Goal: Task Accomplishment & Management: Manage account settings

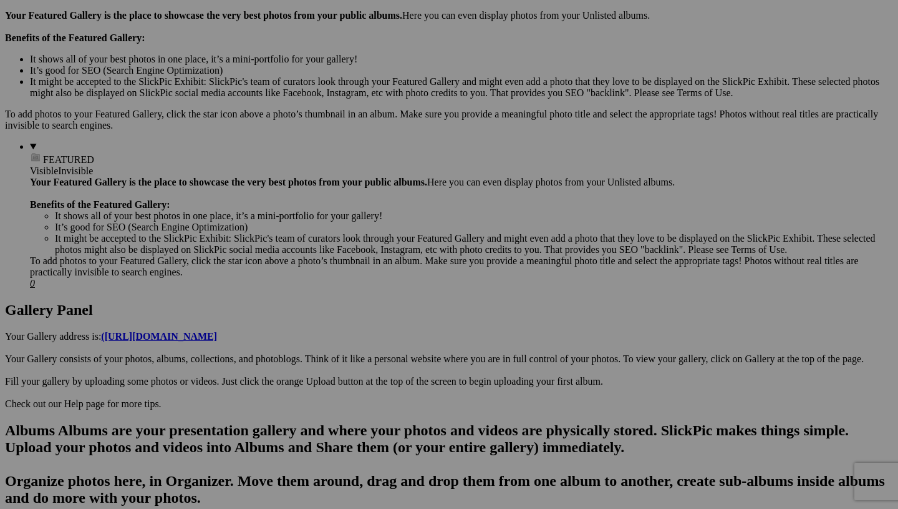
scroll to position [390, 0]
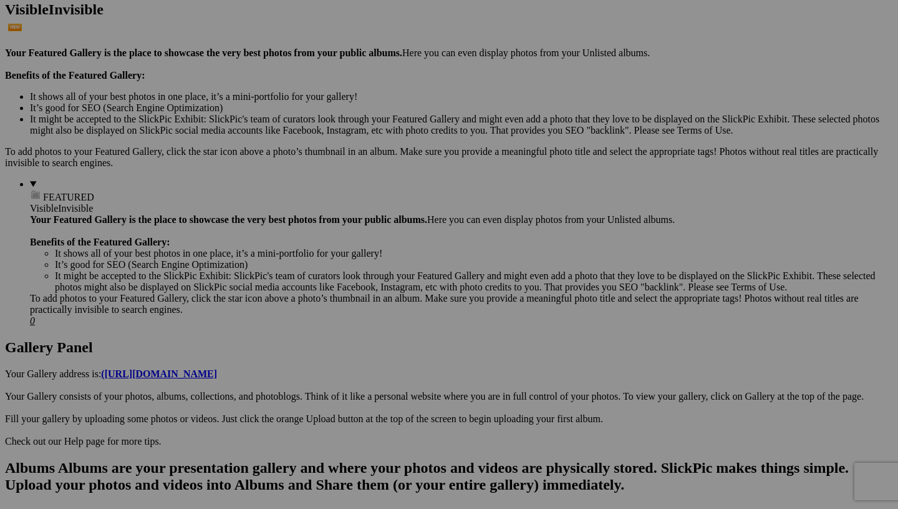
scroll to position [348, 0]
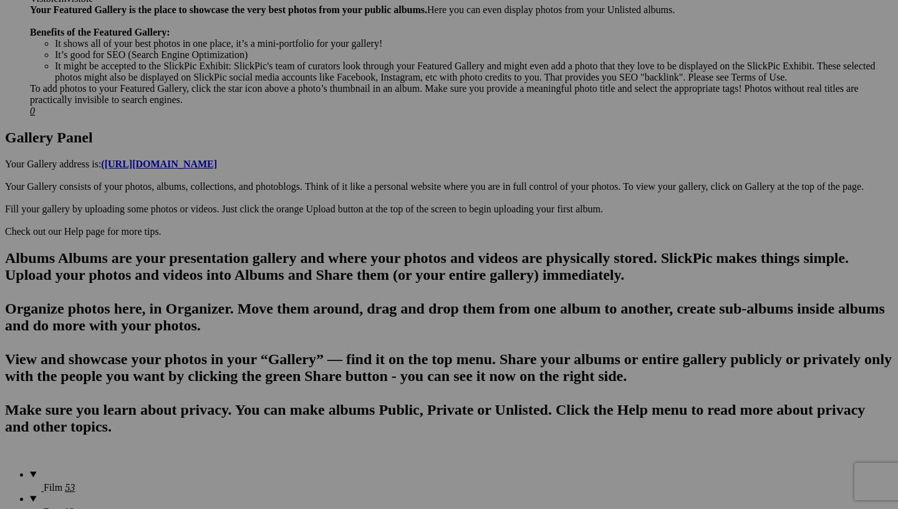
scroll to position [561, 0]
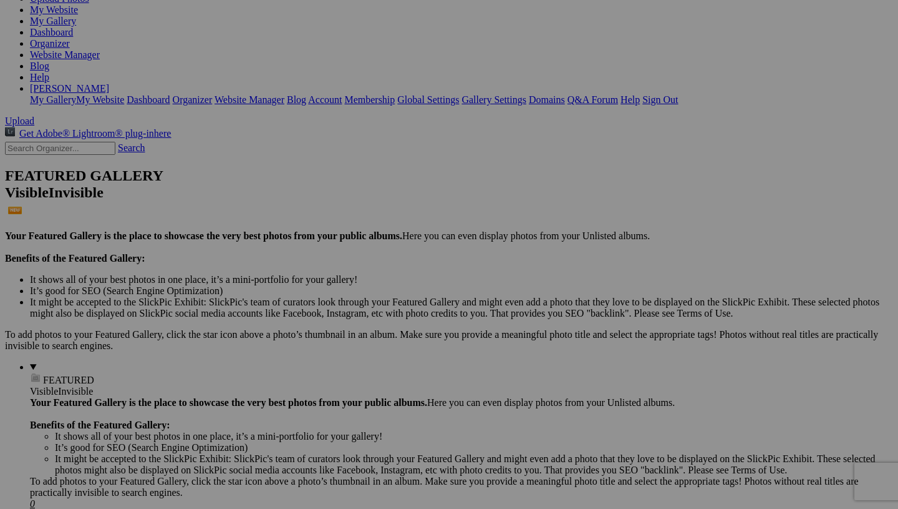
scroll to position [69, 0]
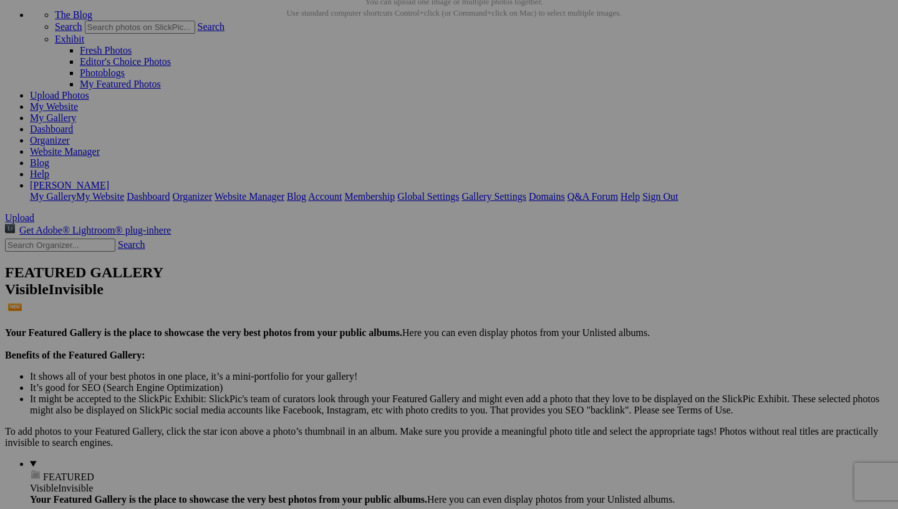
click at [366, 342] on span "Yes" at bounding box center [359, 347] width 14 height 11
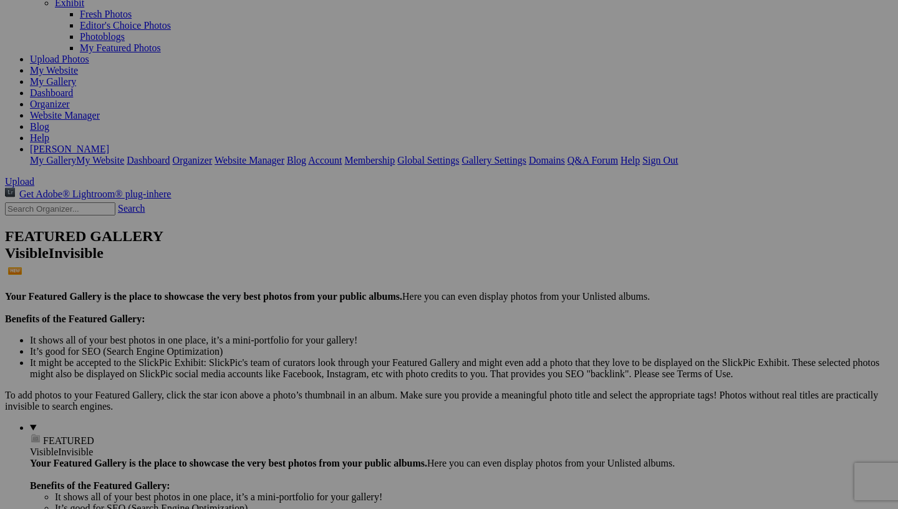
scroll to position [335, 0]
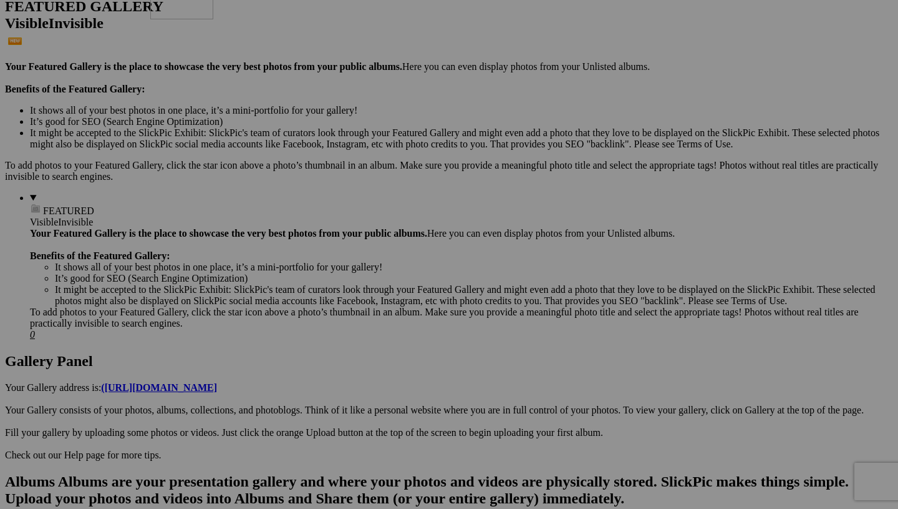
drag, startPoint x: 245, startPoint y: 334, endPoint x: 326, endPoint y: 29, distance: 315.1
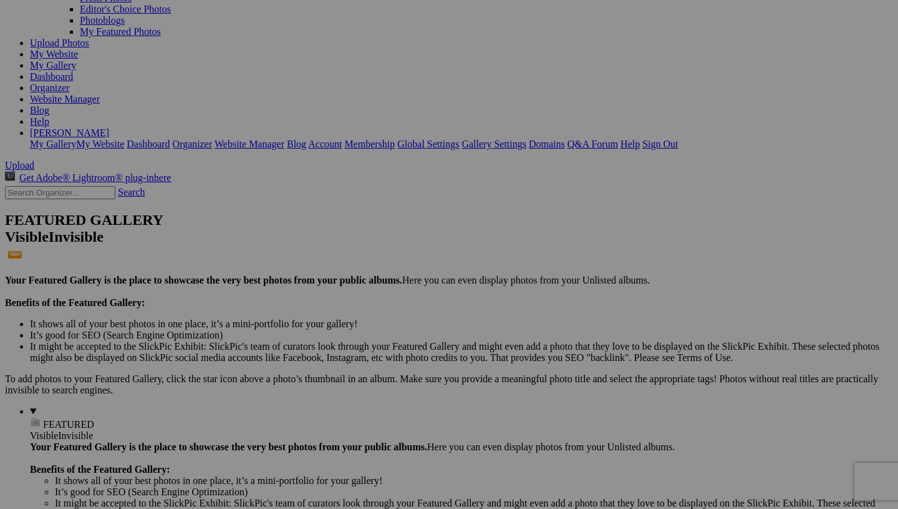
scroll to position [90, 0]
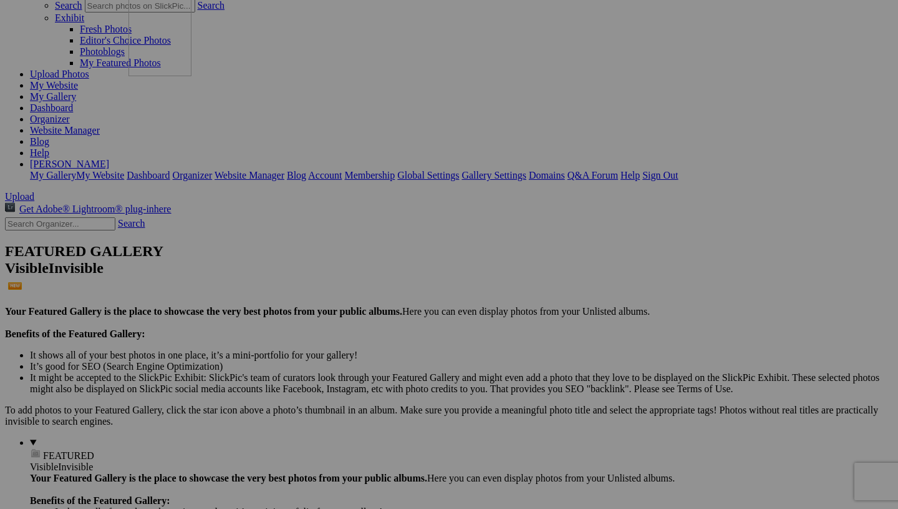
drag, startPoint x: 360, startPoint y: 274, endPoint x: 308, endPoint y: 91, distance: 190.0
drag, startPoint x: 859, startPoint y: 202, endPoint x: 414, endPoint y: 104, distance: 455.4
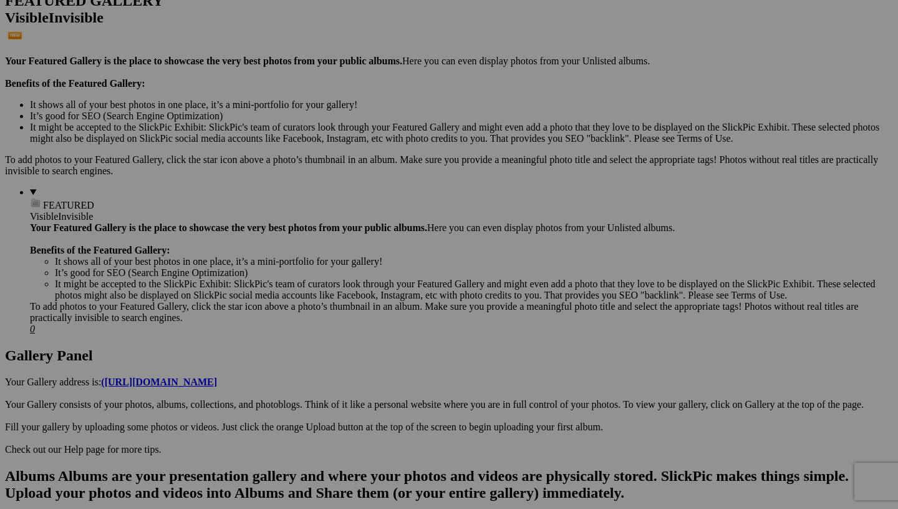
scroll to position [341, 0]
drag, startPoint x: 182, startPoint y: 265, endPoint x: 248, endPoint y: 275, distance: 67.6
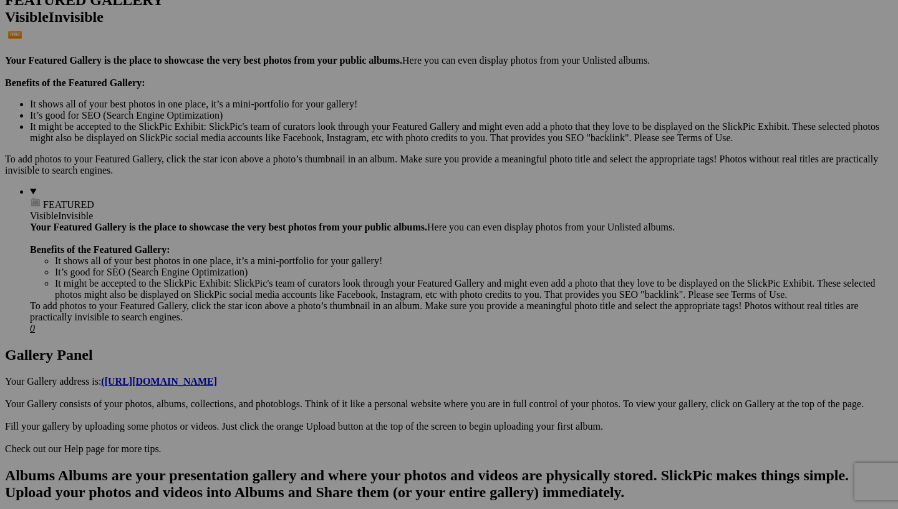
click at [366, 336] on span "Yes" at bounding box center [359, 336] width 14 height 11
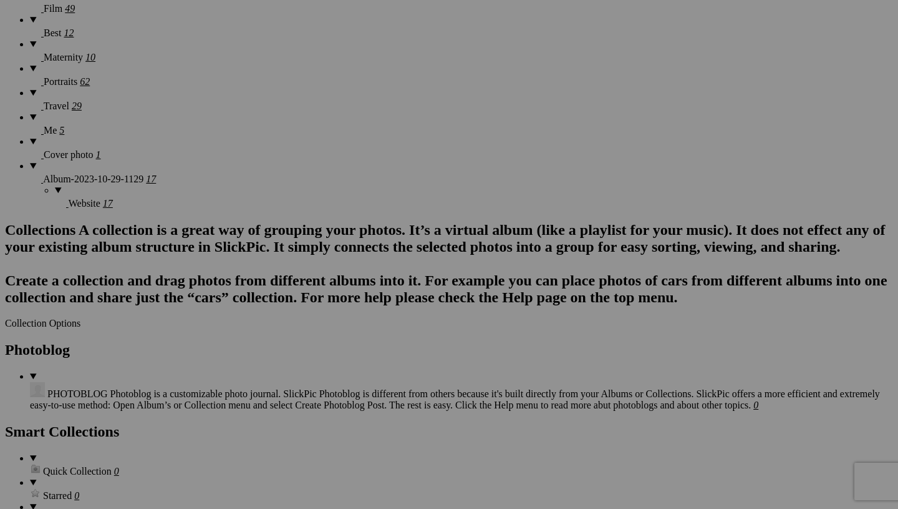
scroll to position [1043, 0]
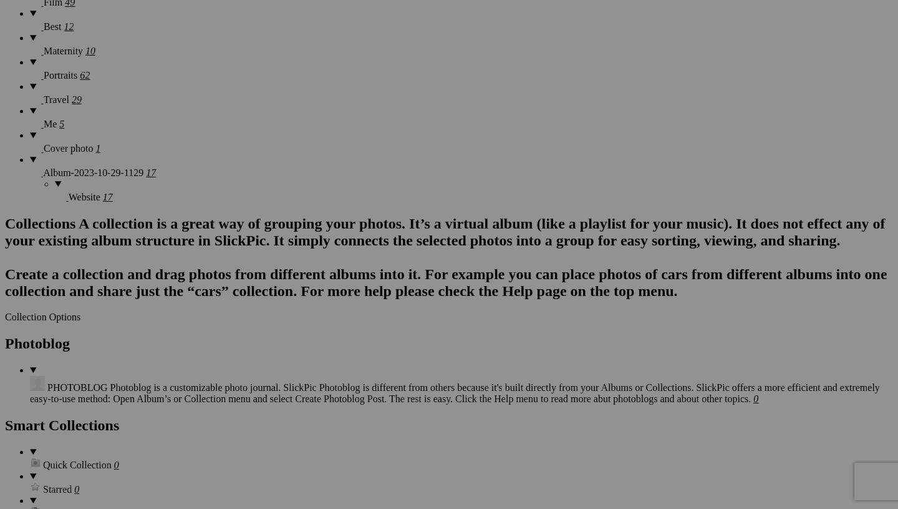
drag, startPoint x: 172, startPoint y: 99, endPoint x: 745, endPoint y: 90, distance: 572.8
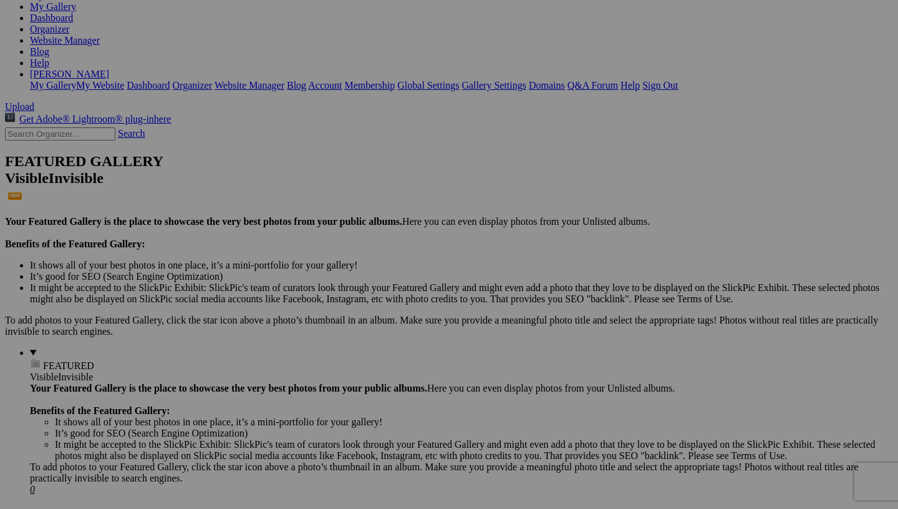
scroll to position [182, 0]
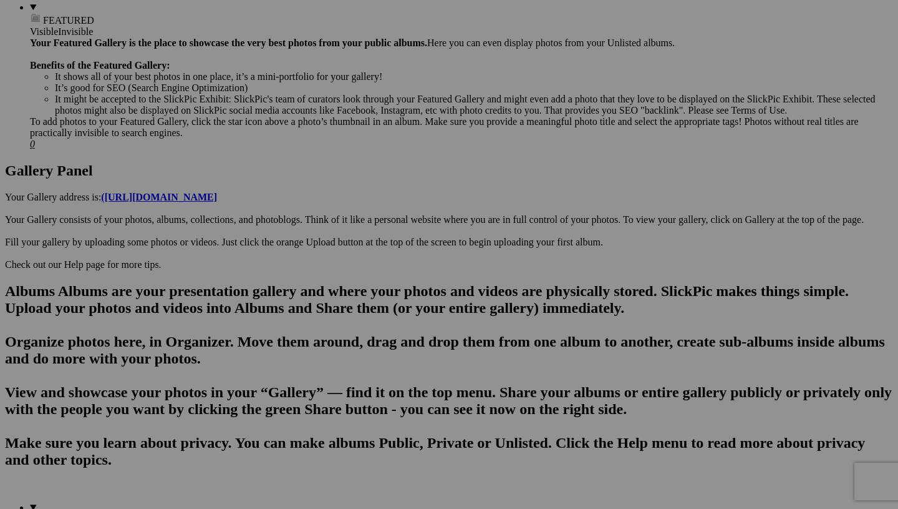
scroll to position [845, 0]
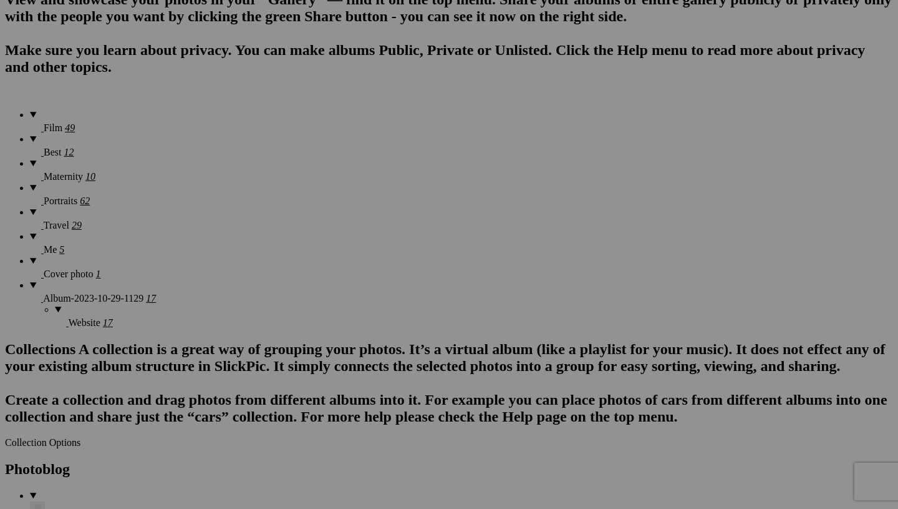
scroll to position [917, 0]
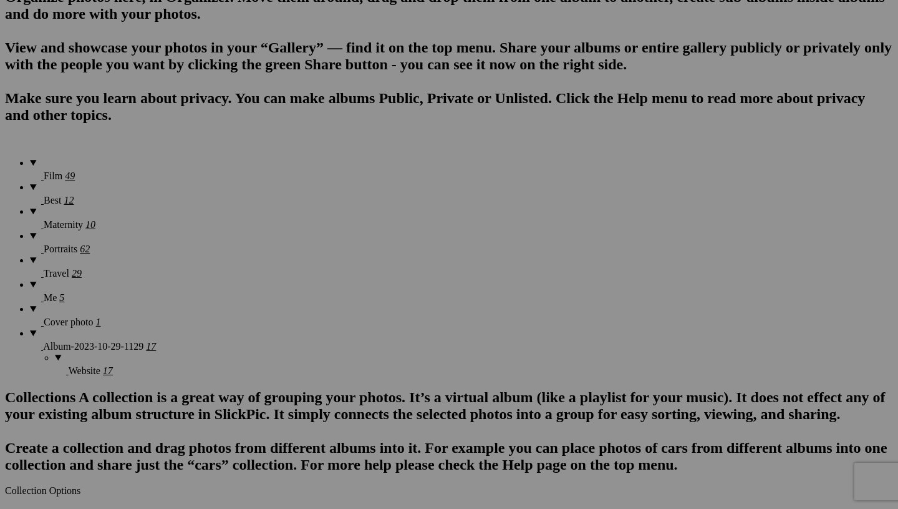
scroll to position [1107, 0]
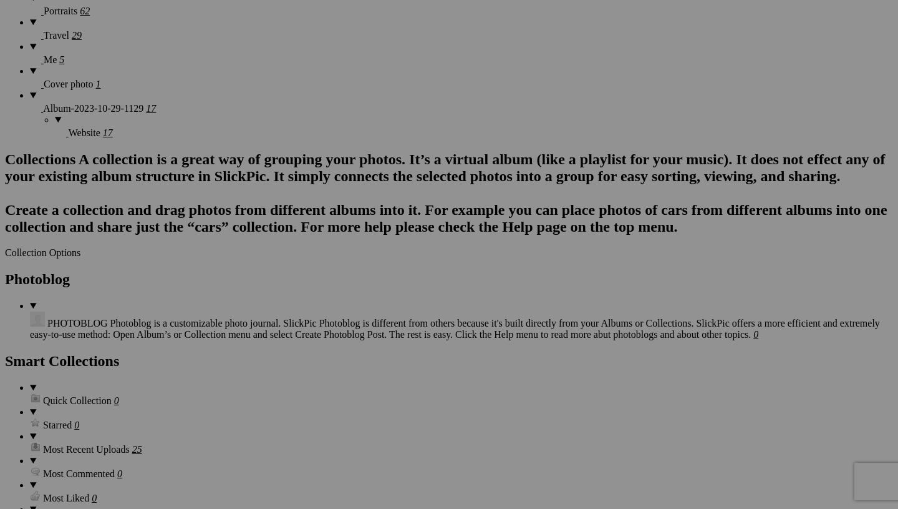
click at [366, 342] on span "Yes" at bounding box center [359, 347] width 14 height 11
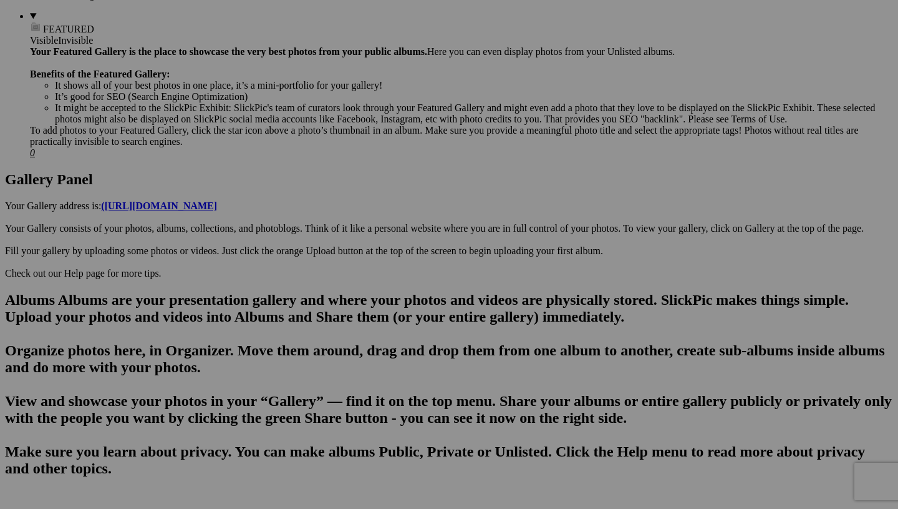
scroll to position [392, 0]
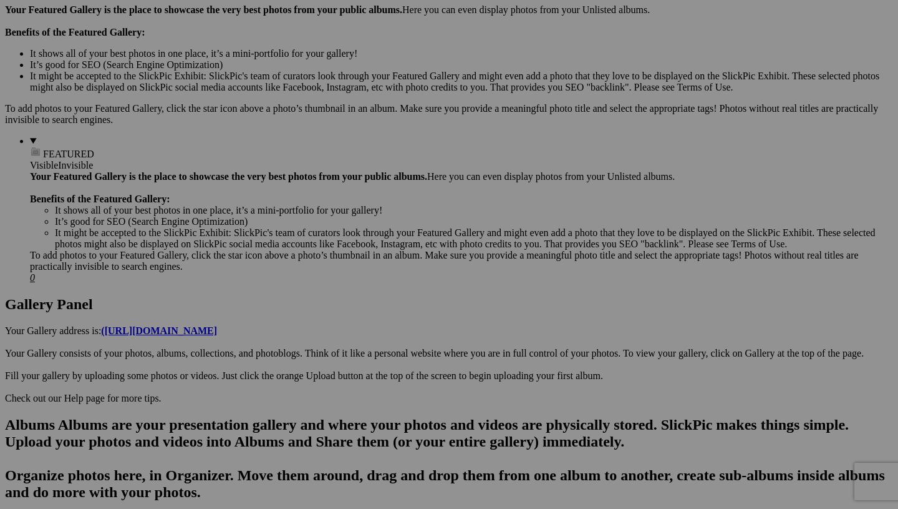
drag, startPoint x: 174, startPoint y: 221, endPoint x: 815, endPoint y: 290, distance: 644.4
drag, startPoint x: 786, startPoint y: 285, endPoint x: 653, endPoint y: 68, distance: 254.6
drag, startPoint x: 334, startPoint y: 300, endPoint x: 260, endPoint y: 110, distance: 204.5
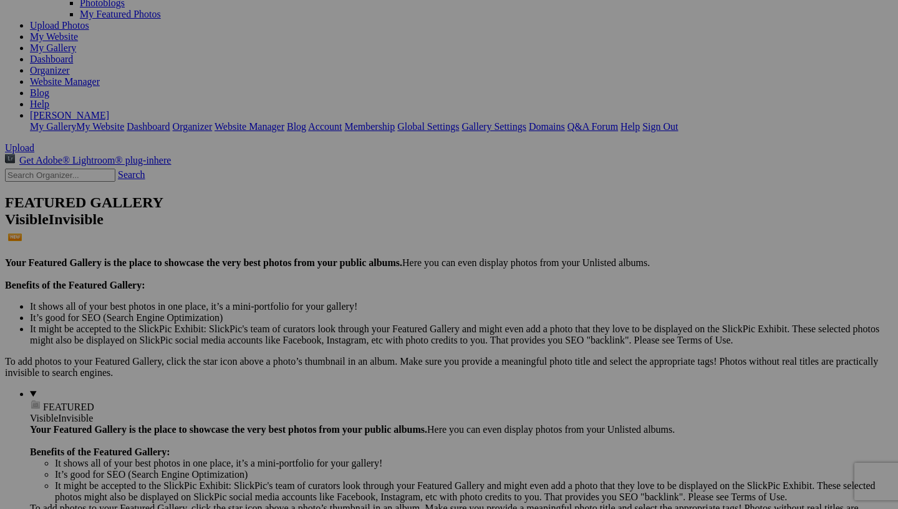
scroll to position [125, 0]
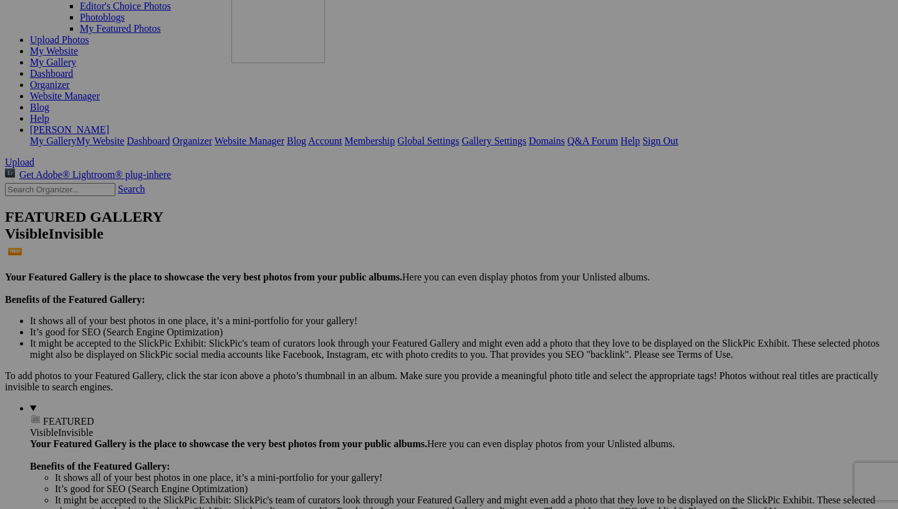
drag, startPoint x: 345, startPoint y: 384, endPoint x: 411, endPoint y: 68, distance: 322.6
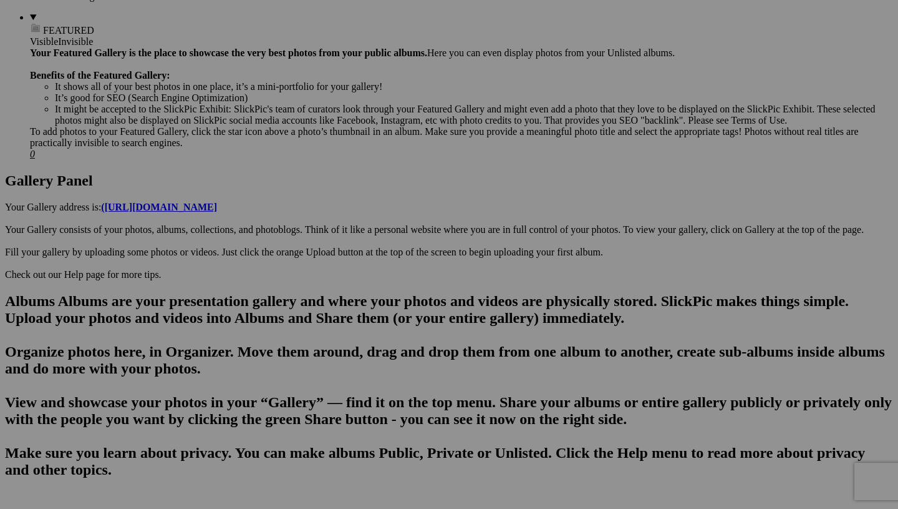
scroll to position [566, 0]
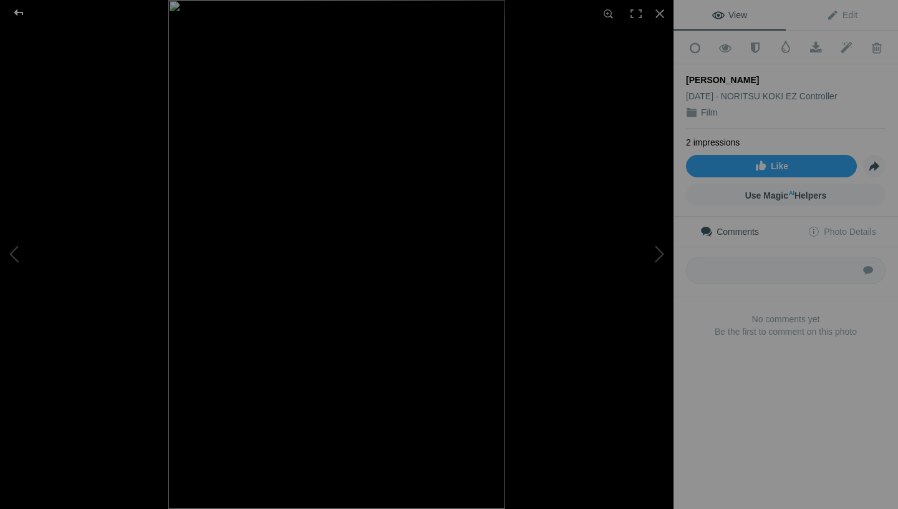
click at [12, 9] on div at bounding box center [18, 12] width 45 height 25
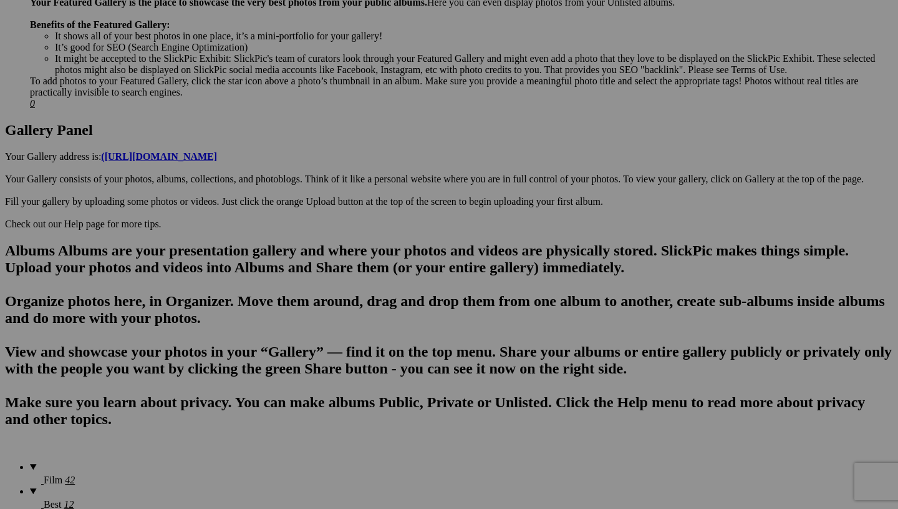
scroll to position [451, 0]
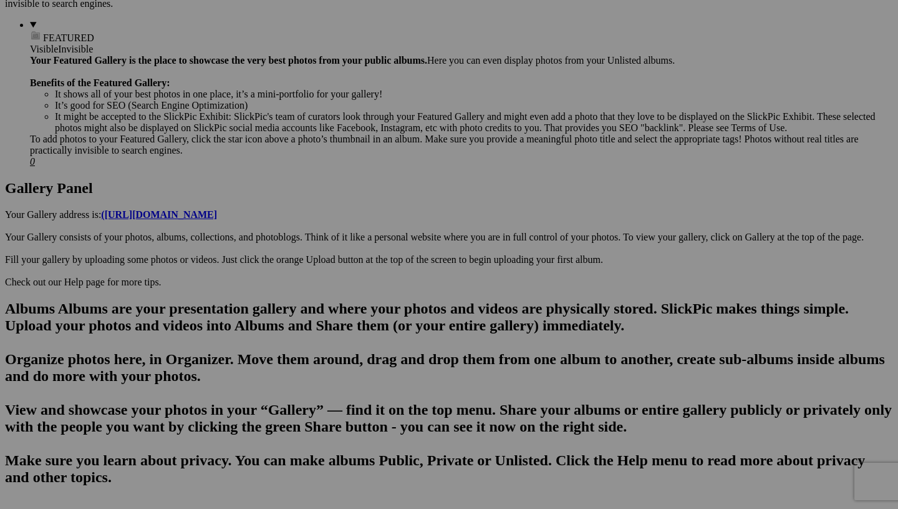
scroll to position [512, 0]
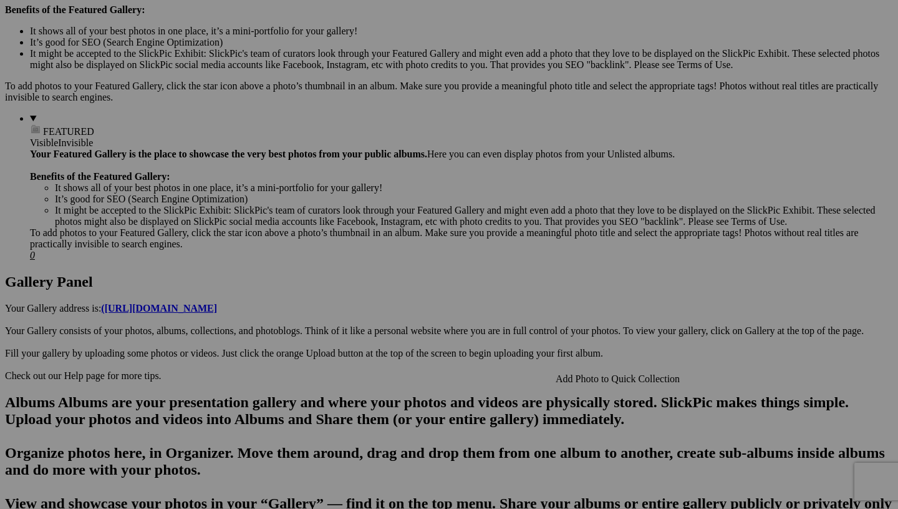
scroll to position [358, 0]
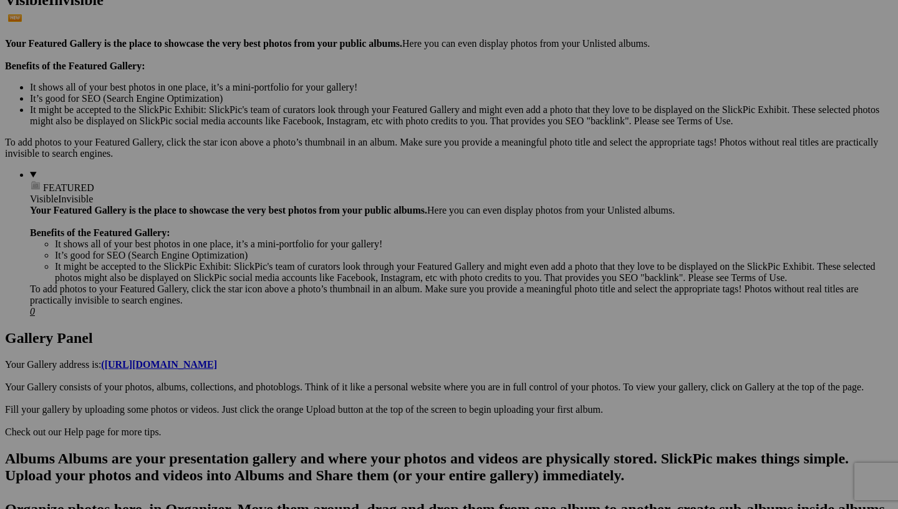
drag, startPoint x: 567, startPoint y: 319, endPoint x: 543, endPoint y: 298, distance: 32.2
drag, startPoint x: 564, startPoint y: 325, endPoint x: 392, endPoint y: 27, distance: 344.4
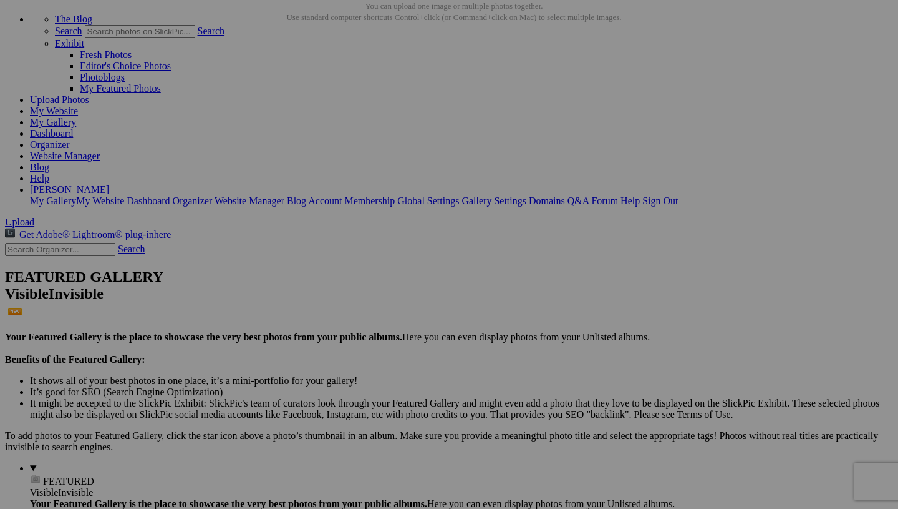
scroll to position [64, 0]
drag, startPoint x: 451, startPoint y: 440, endPoint x: 528, endPoint y: 100, distance: 349.3
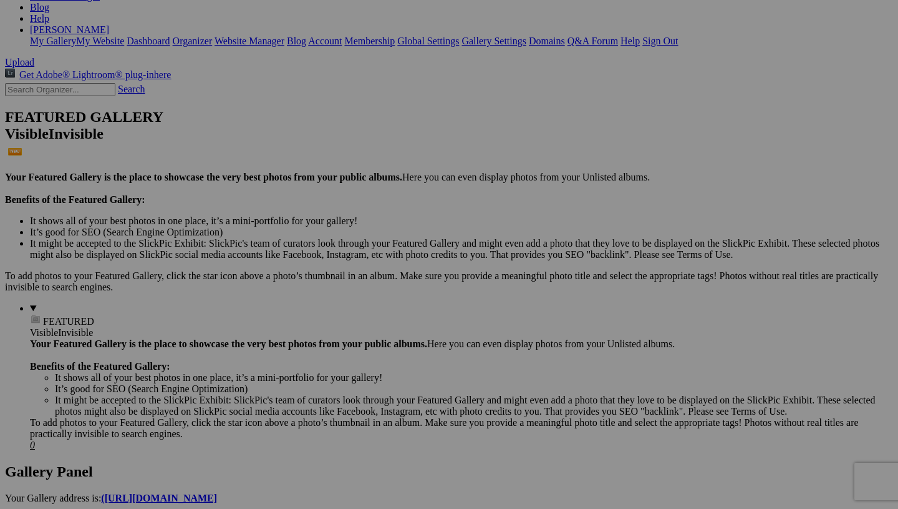
scroll to position [226, 0]
drag, startPoint x: 358, startPoint y: 308, endPoint x: 743, endPoint y: 76, distance: 450.1
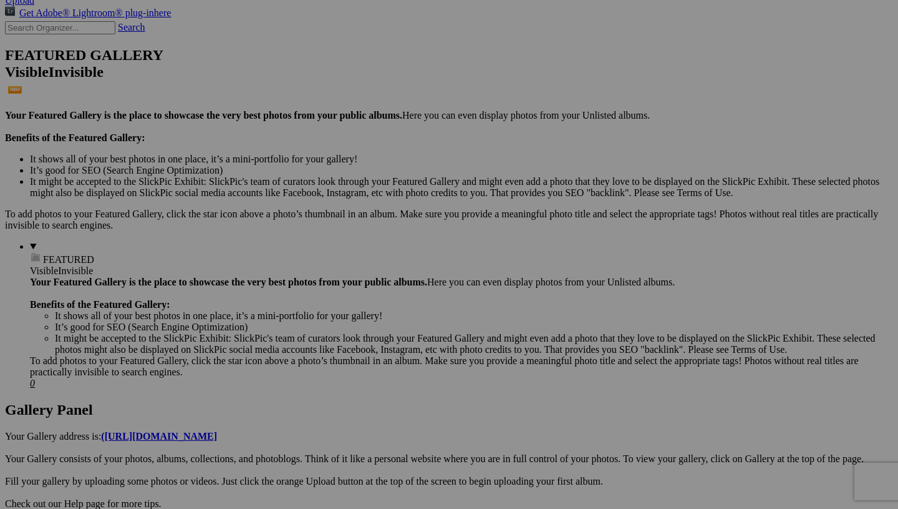
scroll to position [302, 0]
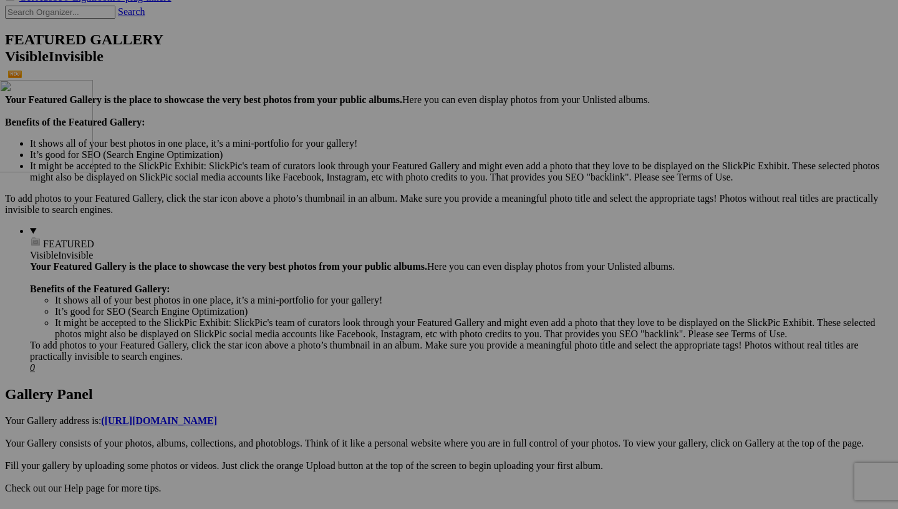
drag, startPoint x: 358, startPoint y: 386, endPoint x: 179, endPoint y: 188, distance: 266.3
drag, startPoint x: 467, startPoint y: 396, endPoint x: 318, endPoint y: 205, distance: 242.3
drag, startPoint x: 579, startPoint y: 394, endPoint x: 431, endPoint y: 200, distance: 243.8
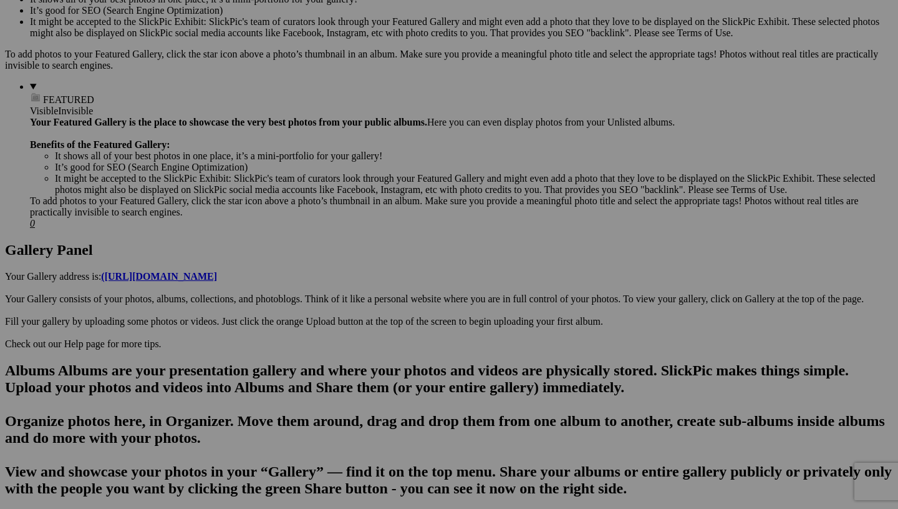
scroll to position [454, 0]
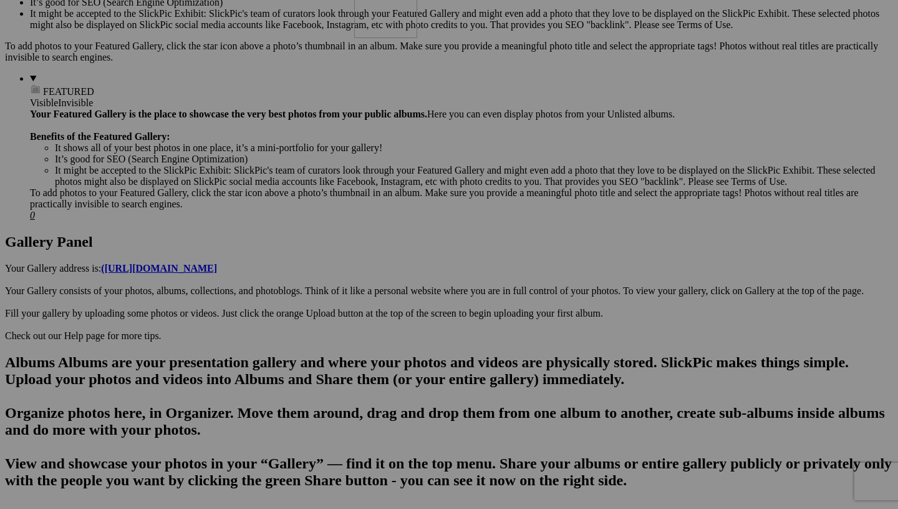
drag, startPoint x: 356, startPoint y: 399, endPoint x: 534, endPoint y: 53, distance: 389.6
drag, startPoint x: 548, startPoint y: 397, endPoint x: 646, endPoint y: 51, distance: 360.6
drag, startPoint x: 453, startPoint y: 389, endPoint x: 753, endPoint y: 40, distance: 460.1
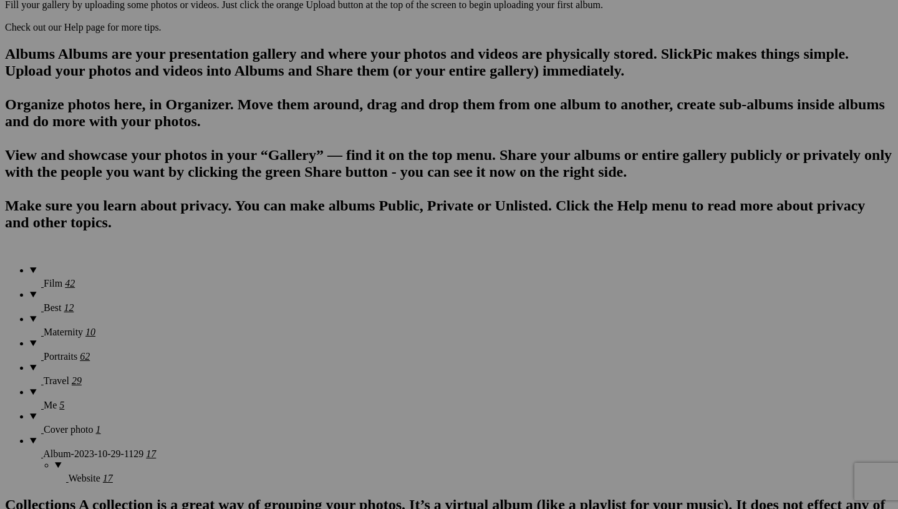
scroll to position [762, 0]
drag, startPoint x: 351, startPoint y: 391, endPoint x: 548, endPoint y: 59, distance: 385.8
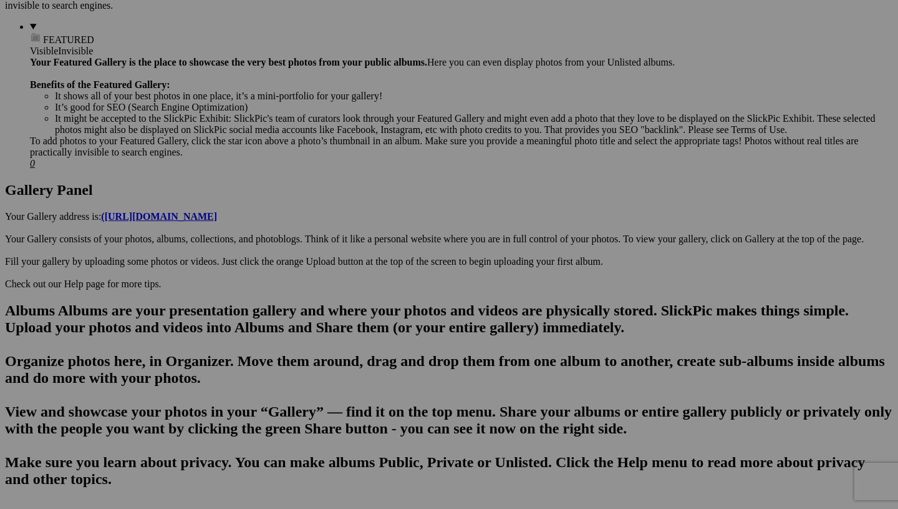
scroll to position [505, 0]
drag, startPoint x: 565, startPoint y: 310, endPoint x: 673, endPoint y: 13, distance: 315.8
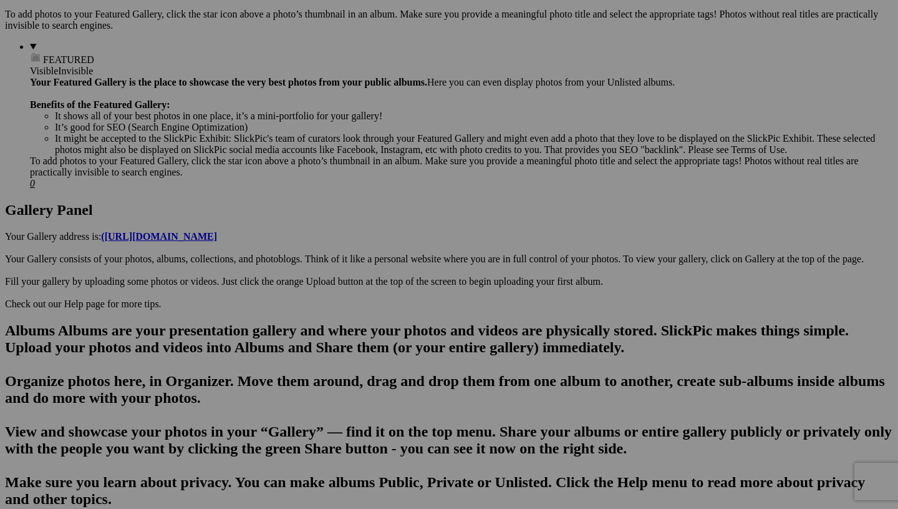
scroll to position [489, 0]
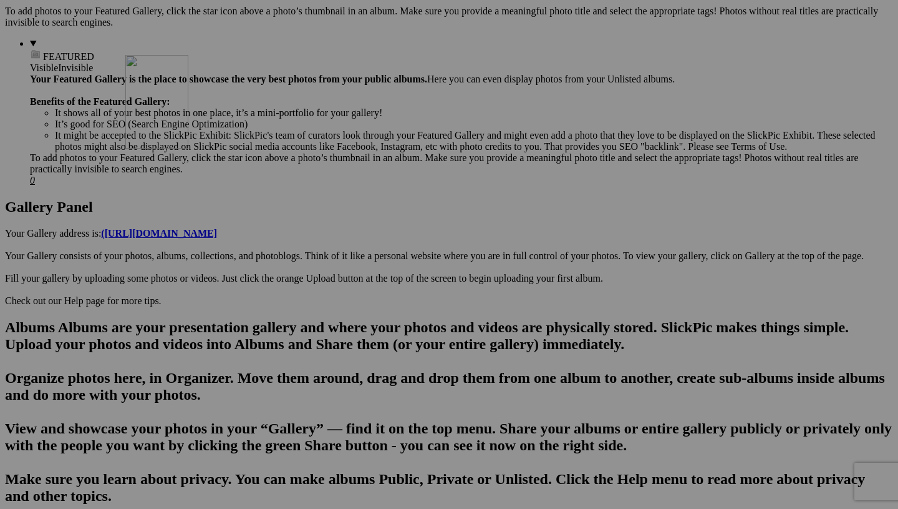
drag, startPoint x: 578, startPoint y: 337, endPoint x: 305, endPoint y: 163, distance: 323.7
drag, startPoint x: 795, startPoint y: 358, endPoint x: 424, endPoint y: 186, distance: 408.7
drag, startPoint x: 454, startPoint y: 354, endPoint x: 533, endPoint y: 145, distance: 223.0
drag, startPoint x: 458, startPoint y: 364, endPoint x: 651, endPoint y: 142, distance: 294.1
drag, startPoint x: 579, startPoint y: 348, endPoint x: 755, endPoint y: 146, distance: 267.5
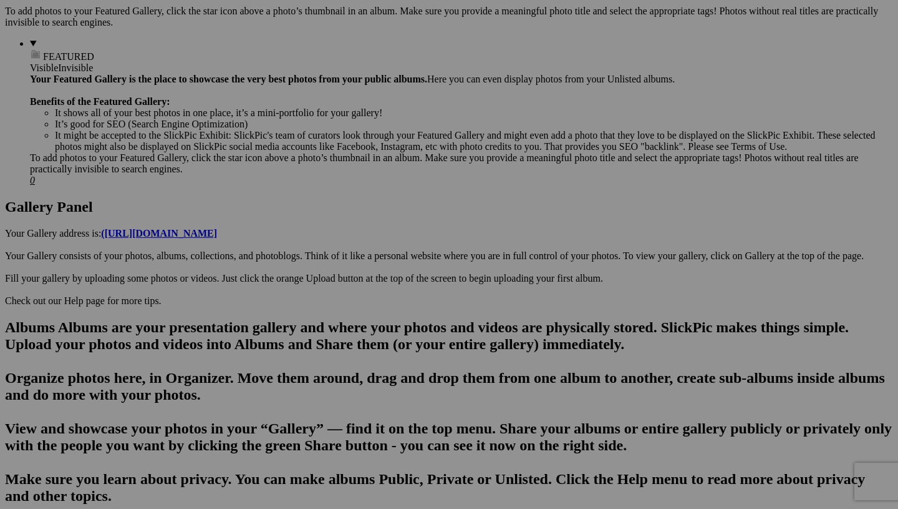
click at [366, 342] on span "Yes" at bounding box center [359, 347] width 14 height 11
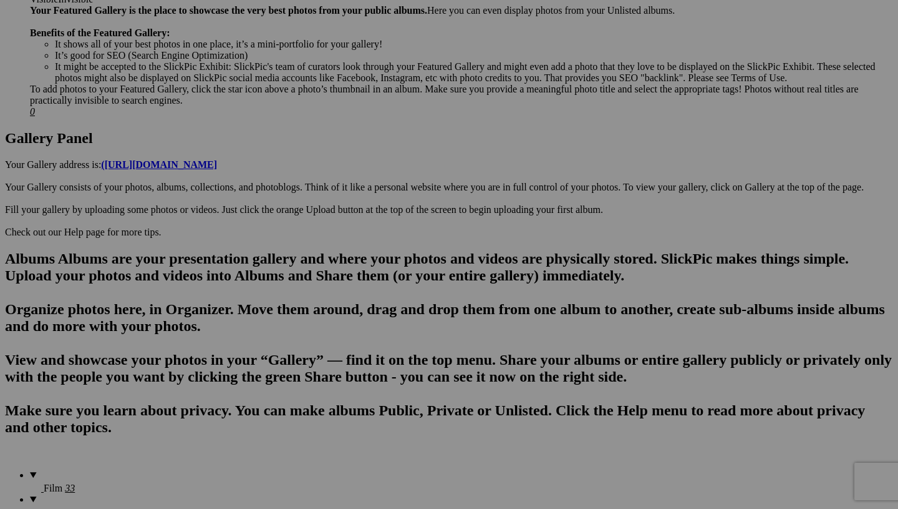
scroll to position [553, 0]
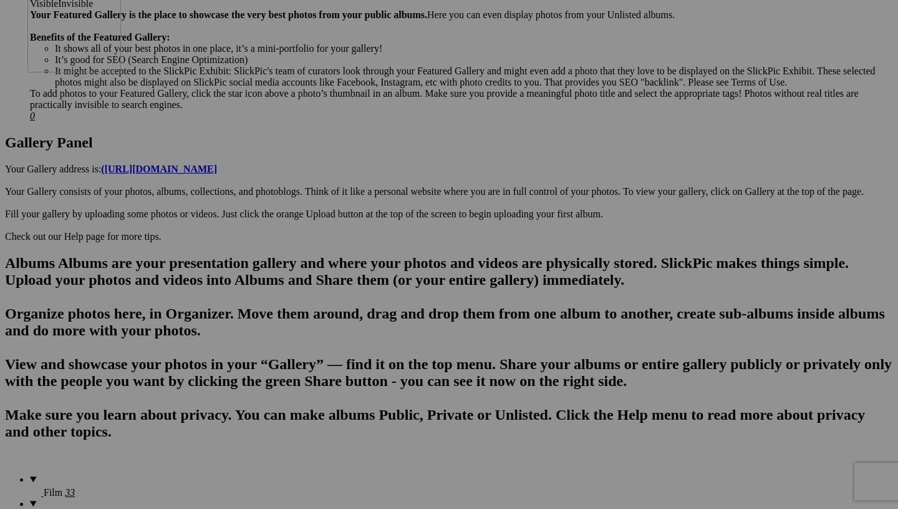
drag, startPoint x: 228, startPoint y: 443, endPoint x: 208, endPoint y: 88, distance: 355.6
drag, startPoint x: 676, startPoint y: 276, endPoint x: 306, endPoint y: 108, distance: 406.9
drag, startPoint x: 690, startPoint y: 280, endPoint x: 420, endPoint y: 95, distance: 327.6
drag, startPoint x: 824, startPoint y: 296, endPoint x: 524, endPoint y: 82, distance: 369.0
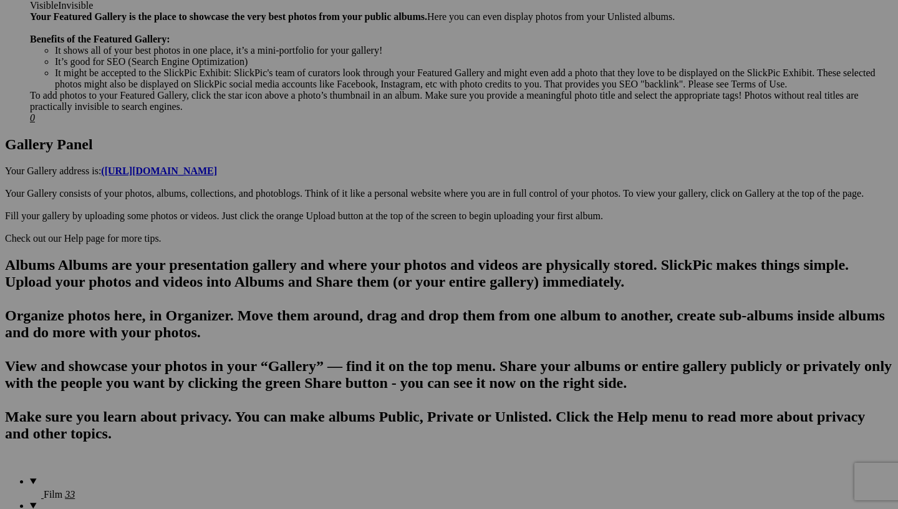
scroll to position [499, 0]
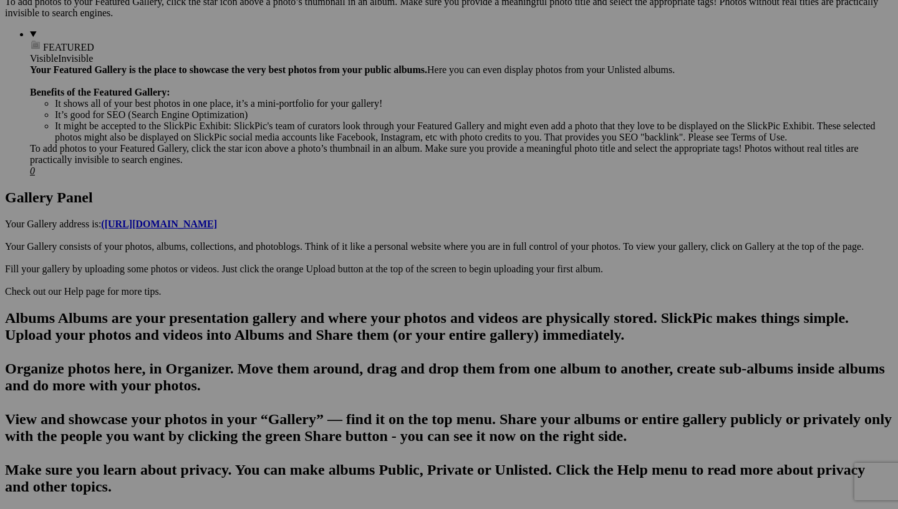
click at [366, 335] on link "Yes" at bounding box center [359, 336] width 14 height 11
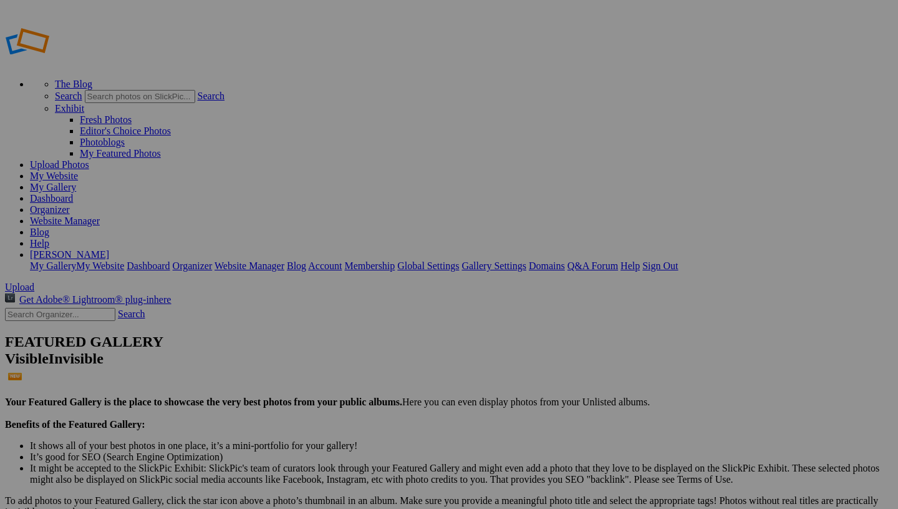
type input "Film"
drag, startPoint x: 684, startPoint y: 192, endPoint x: 650, endPoint y: 311, distance: 124.4
drag, startPoint x: 344, startPoint y: 195, endPoint x: 645, endPoint y: 142, distance: 304.7
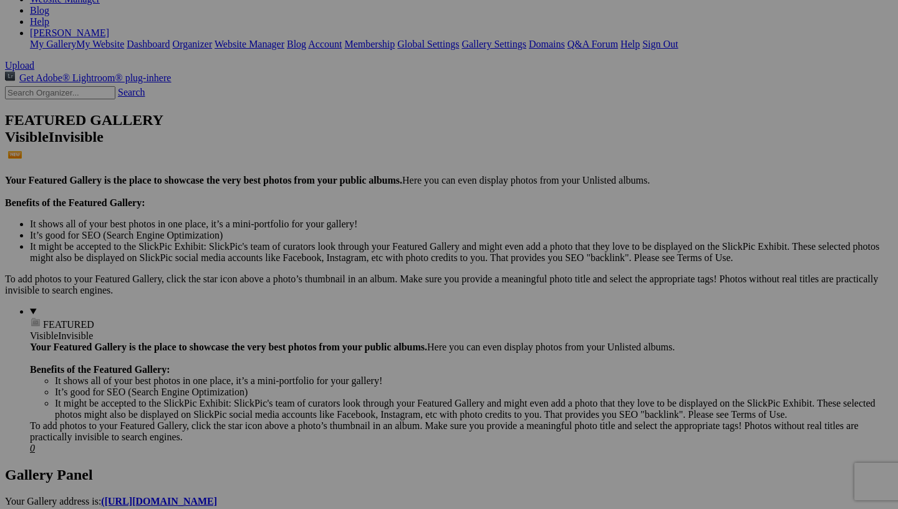
scroll to position [220, 0]
drag, startPoint x: 570, startPoint y: 312, endPoint x: 516, endPoint y: 107, distance: 211.6
drag, startPoint x: 776, startPoint y: 151, endPoint x: 424, endPoint y: 341, distance: 400.3
drag, startPoint x: 789, startPoint y: 138, endPoint x: 432, endPoint y: 277, distance: 383.6
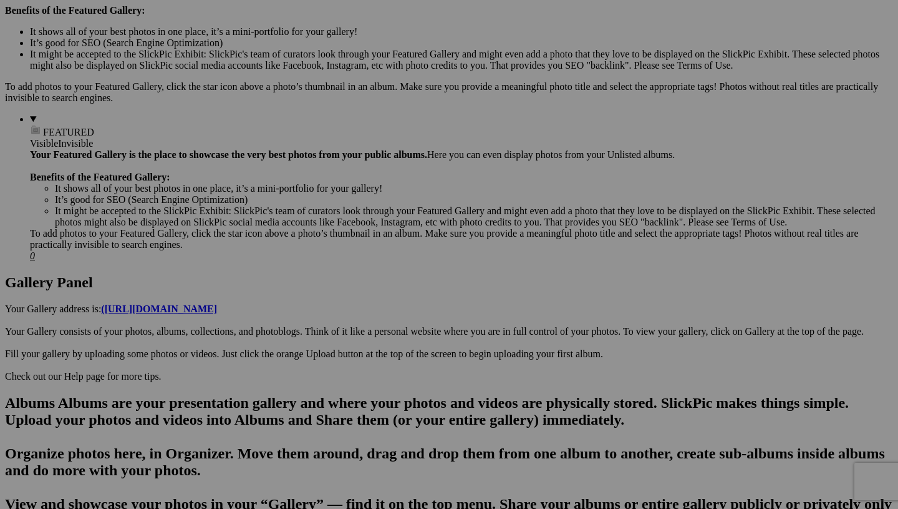
scroll to position [416, 0]
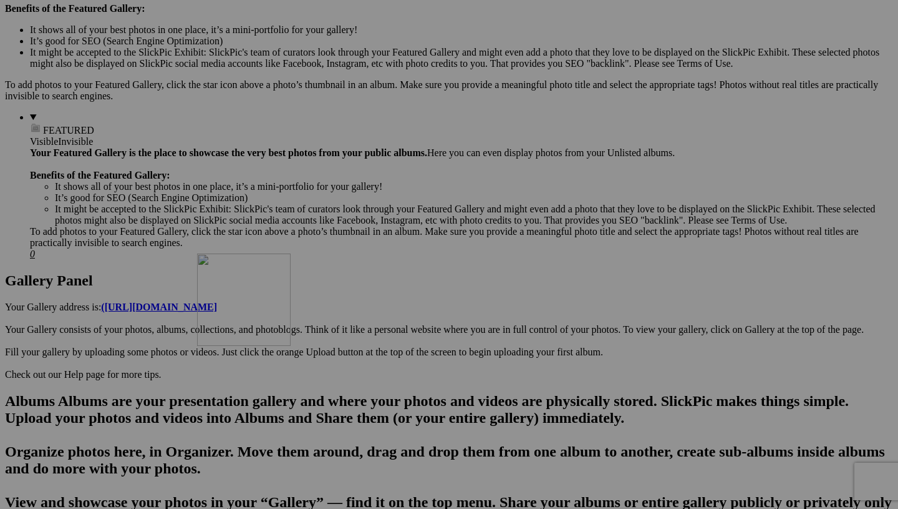
drag, startPoint x: 220, startPoint y: 280, endPoint x: 377, endPoint y: 362, distance: 177.2
drag, startPoint x: 698, startPoint y: 267, endPoint x: 778, endPoint y: 377, distance: 136.3
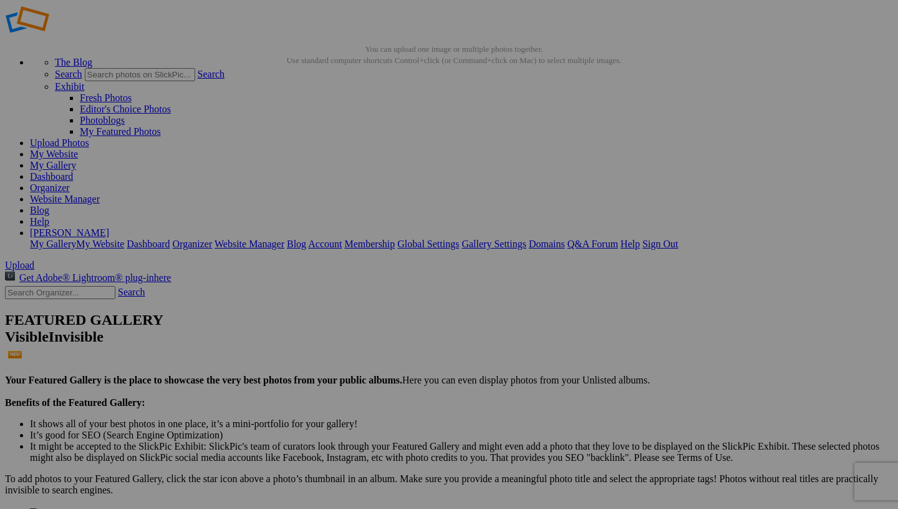
scroll to position [21, 0]
drag, startPoint x: 577, startPoint y: 327, endPoint x: 627, endPoint y: 127, distance: 205.8
drag, startPoint x: 778, startPoint y: 162, endPoint x: 529, endPoint y: 294, distance: 281.9
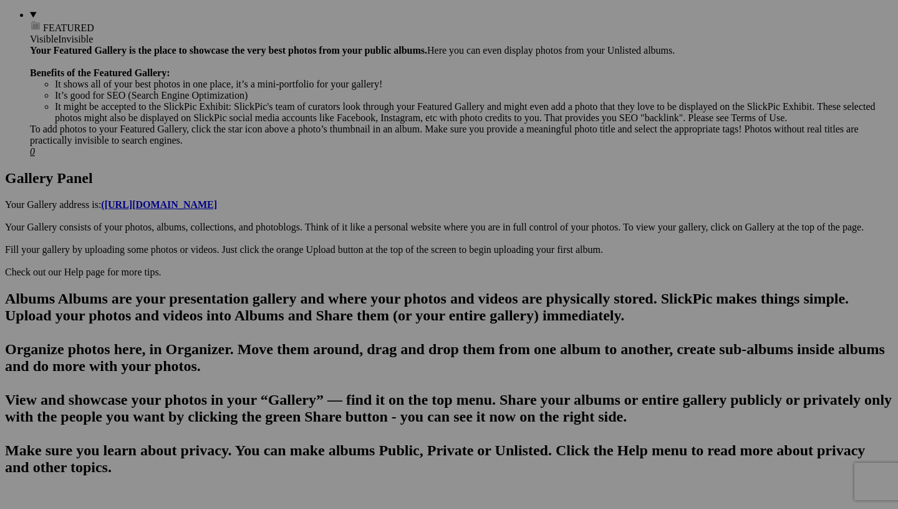
scroll to position [567, 0]
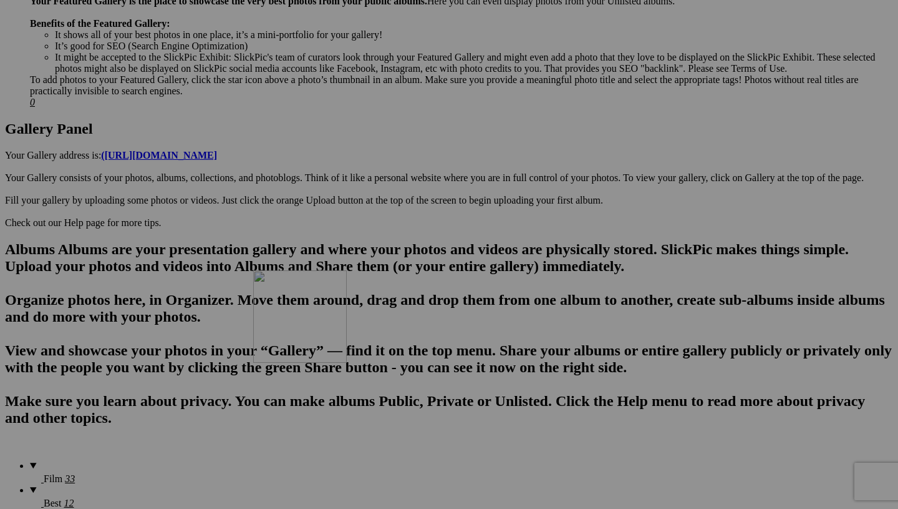
drag, startPoint x: 556, startPoint y: 103, endPoint x: 433, endPoint y: 379, distance: 301.9
drag, startPoint x: 575, startPoint y: 436, endPoint x: 422, endPoint y: 216, distance: 267.7
drag, startPoint x: 445, startPoint y: 260, endPoint x: 306, endPoint y: 253, distance: 139.3
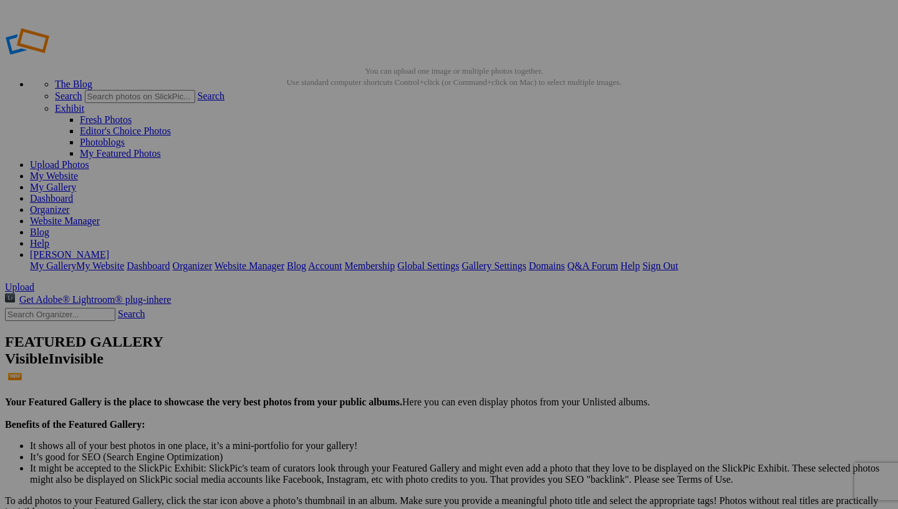
scroll to position [156, 0]
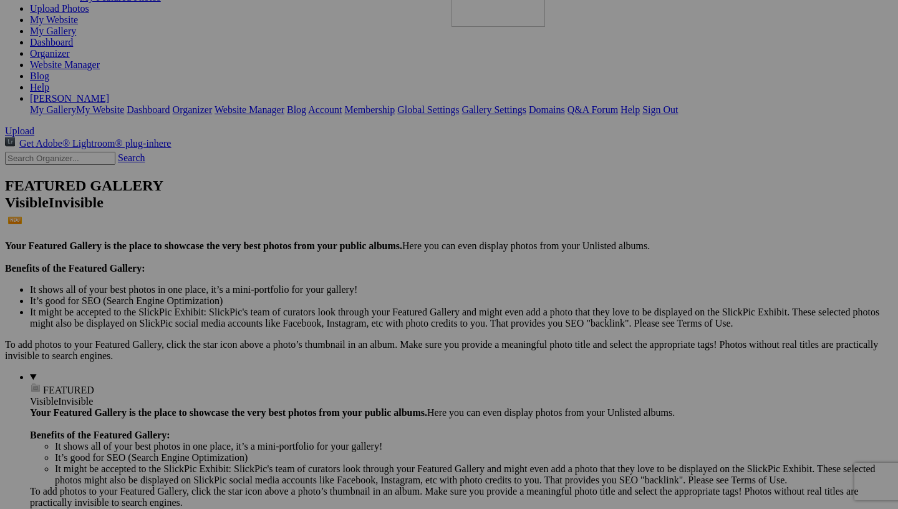
drag, startPoint x: 452, startPoint y: 361, endPoint x: 631, endPoint y: 43, distance: 365.4
drag, startPoint x: 771, startPoint y: 73, endPoint x: 431, endPoint y: 301, distance: 410.1
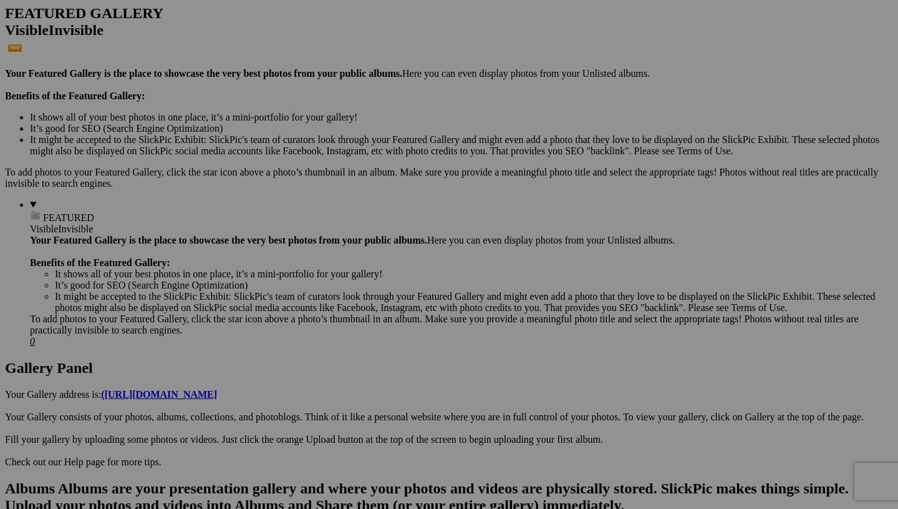
scroll to position [395, 0]
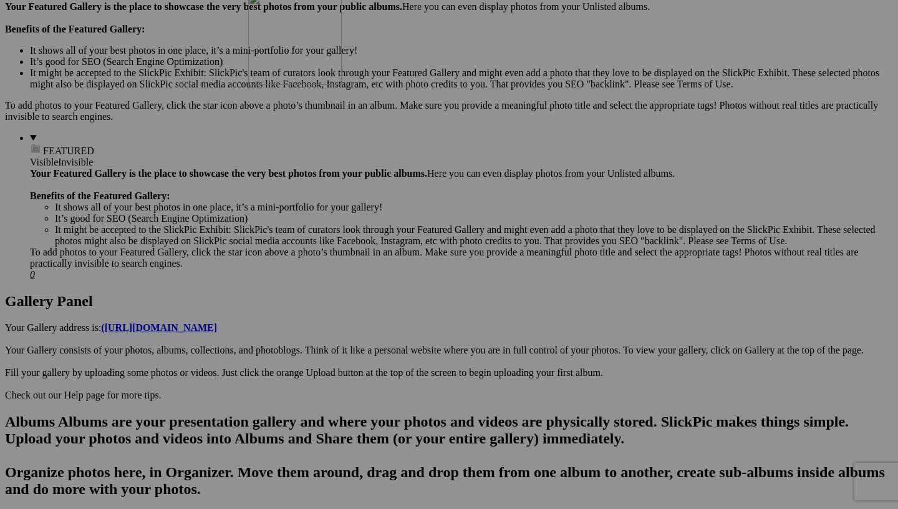
drag, startPoint x: 774, startPoint y: 126, endPoint x: 427, endPoint y: 100, distance: 347.2
drag, startPoint x: 568, startPoint y: 134, endPoint x: 648, endPoint y: 242, distance: 134.4
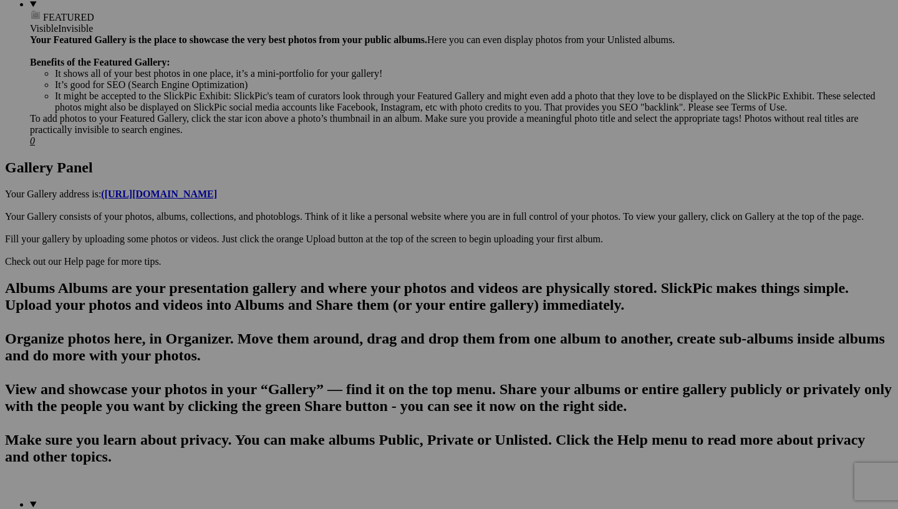
scroll to position [597, 0]
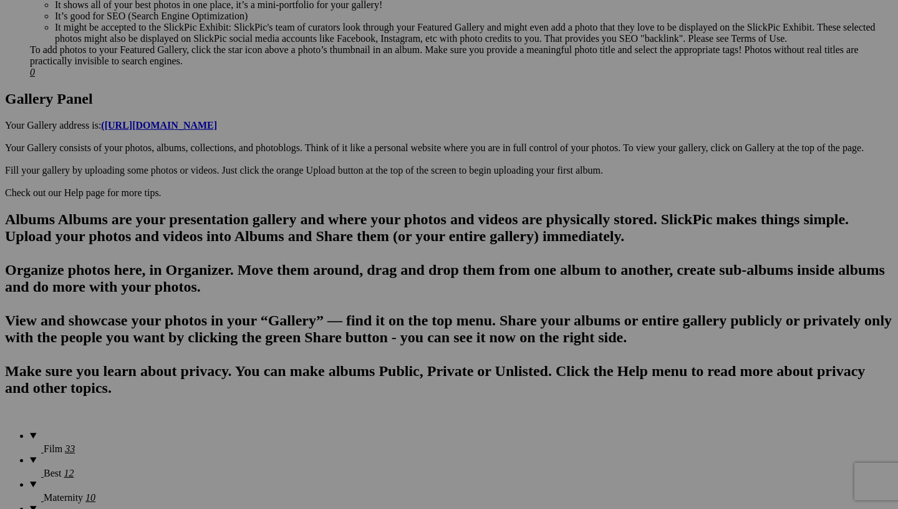
click at [366, 338] on link "Yes" at bounding box center [359, 336] width 14 height 11
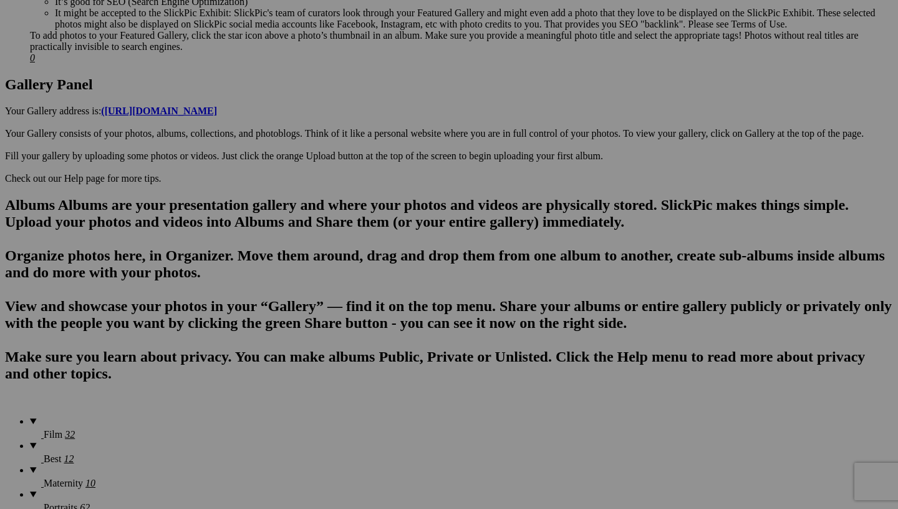
scroll to position [618, 0]
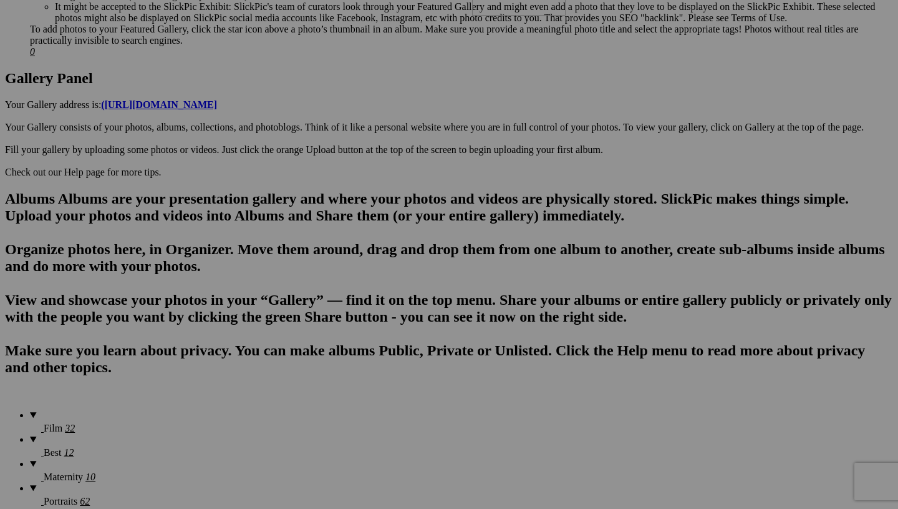
drag, startPoint x: 248, startPoint y: 228, endPoint x: 646, endPoint y: 35, distance: 442.3
drag, startPoint x: 785, startPoint y: 86, endPoint x: 509, endPoint y: 171, distance: 289.1
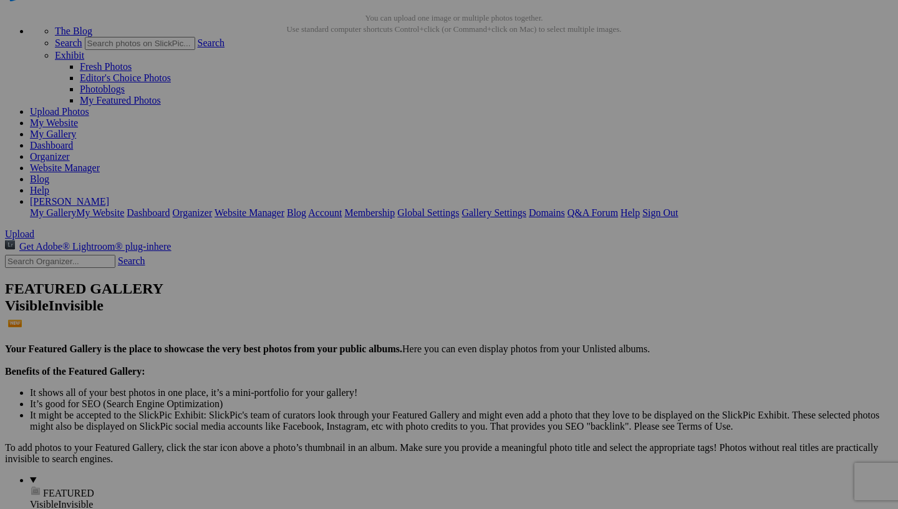
scroll to position [52, 0]
drag, startPoint x: 666, startPoint y: 173, endPoint x: 434, endPoint y: 268, distance: 251.5
drag, startPoint x: 563, startPoint y: 309, endPoint x: 766, endPoint y: 254, distance: 209.6
drag, startPoint x: 678, startPoint y: 316, endPoint x: 425, endPoint y: 298, distance: 254.0
drag, startPoint x: 563, startPoint y: 329, endPoint x: 749, endPoint y: 266, distance: 195.5
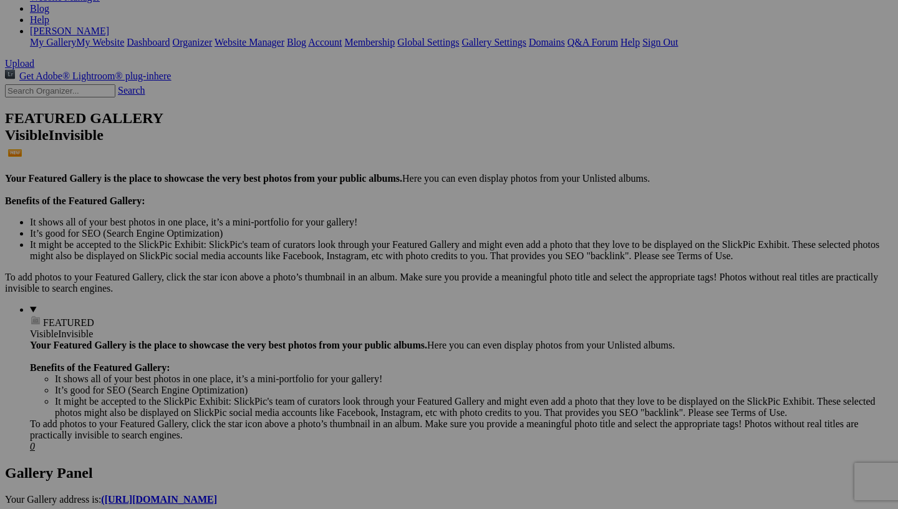
scroll to position [230, 0]
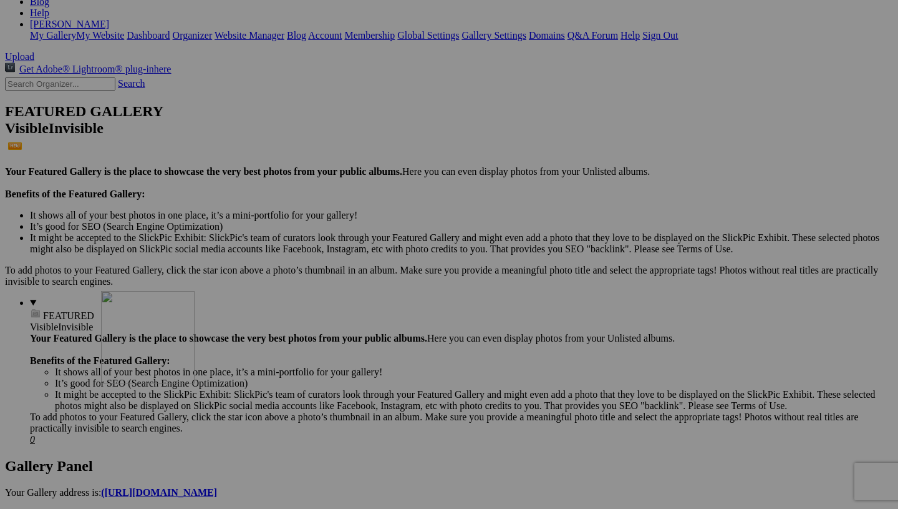
drag, startPoint x: 683, startPoint y: 157, endPoint x: 281, endPoint y: 399, distance: 469.1
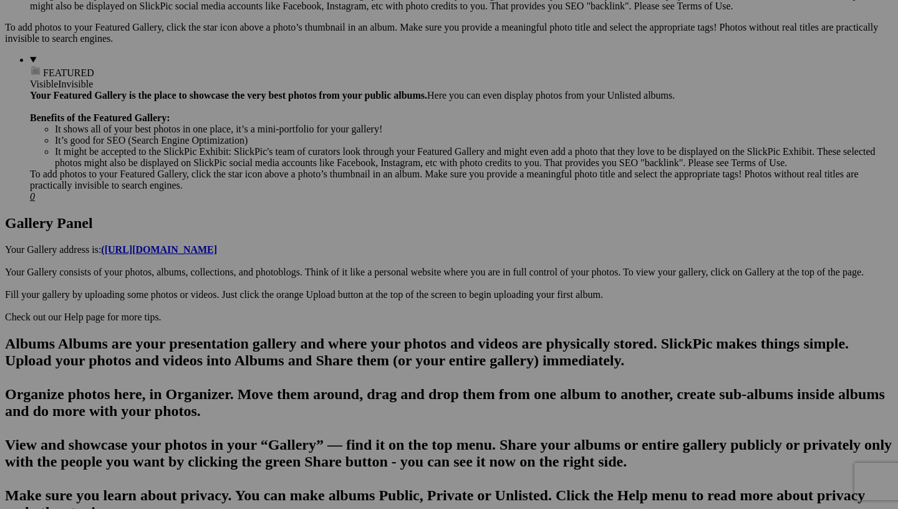
scroll to position [459, 0]
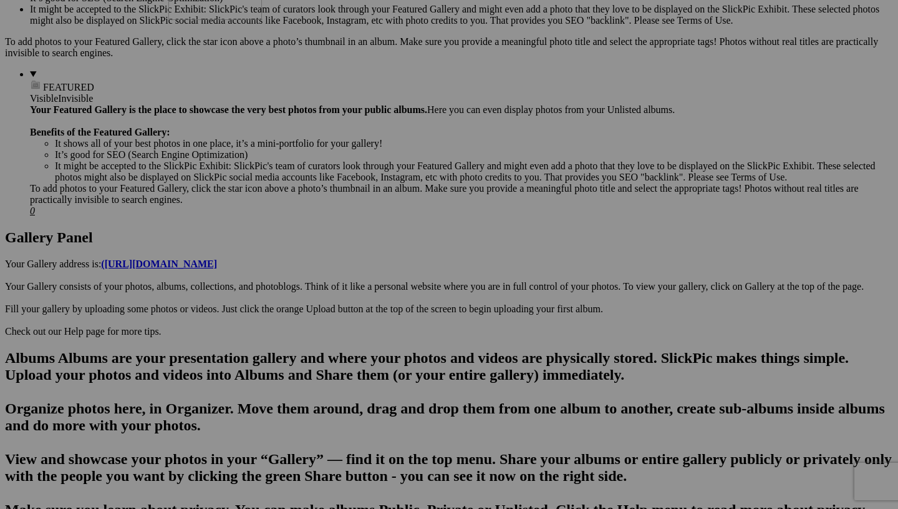
drag, startPoint x: 694, startPoint y: 243, endPoint x: 346, endPoint y: 34, distance: 406.9
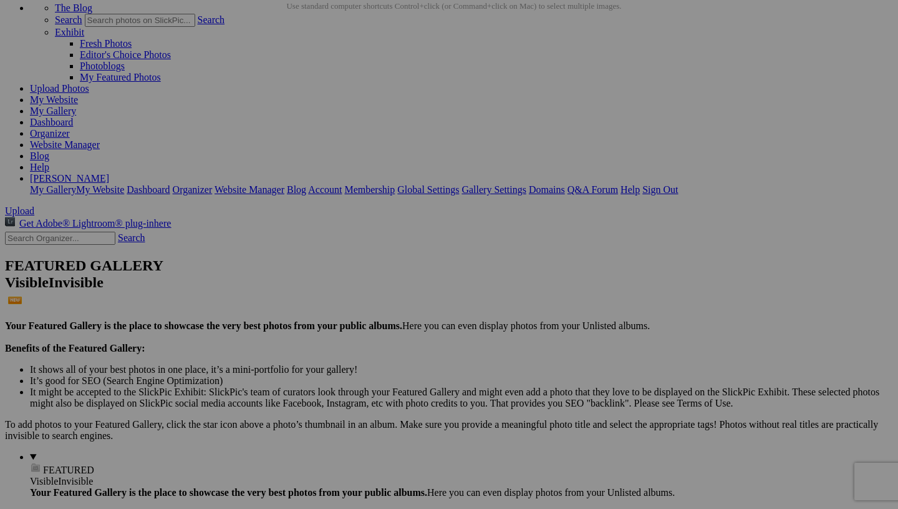
scroll to position [75, 0]
drag, startPoint x: 250, startPoint y: 454, endPoint x: 646, endPoint y: 74, distance: 549.0
drag, startPoint x: 784, startPoint y: 122, endPoint x: 211, endPoint y: 261, distance: 590.2
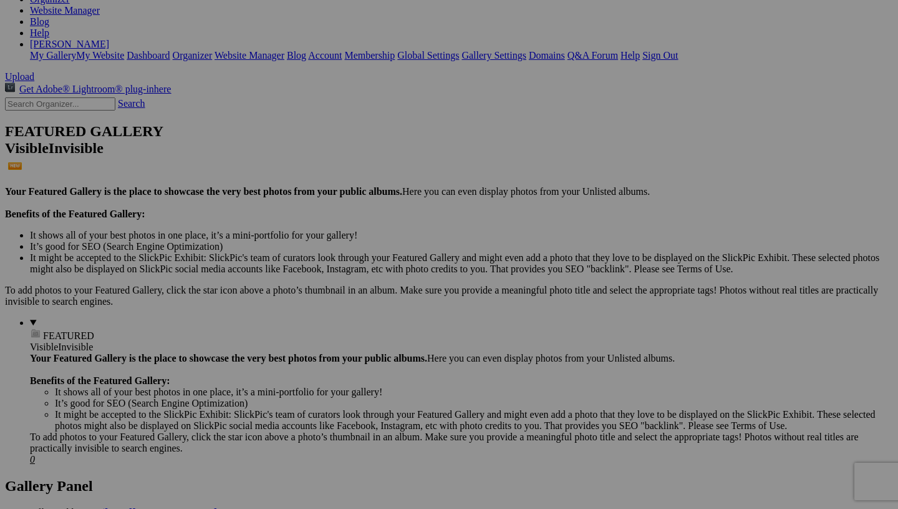
scroll to position [0, 0]
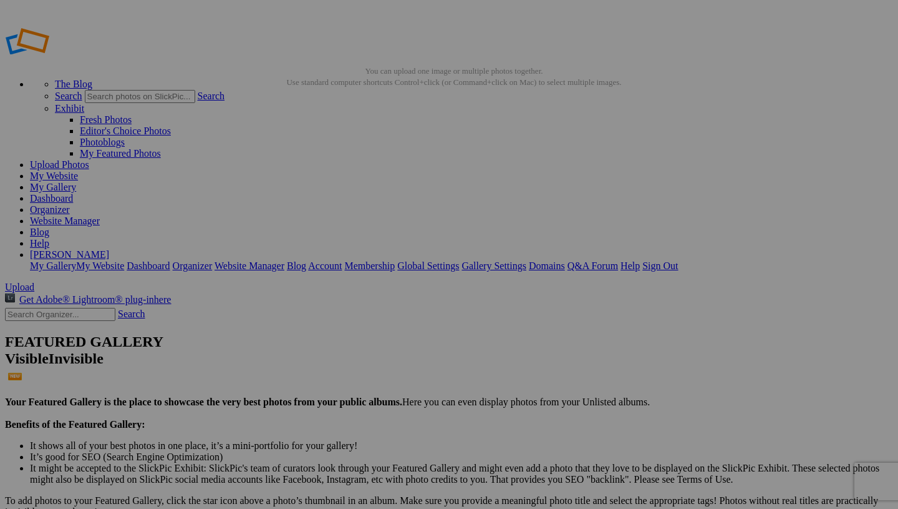
click at [70, 204] on link "Organizer" at bounding box center [50, 209] width 40 height 11
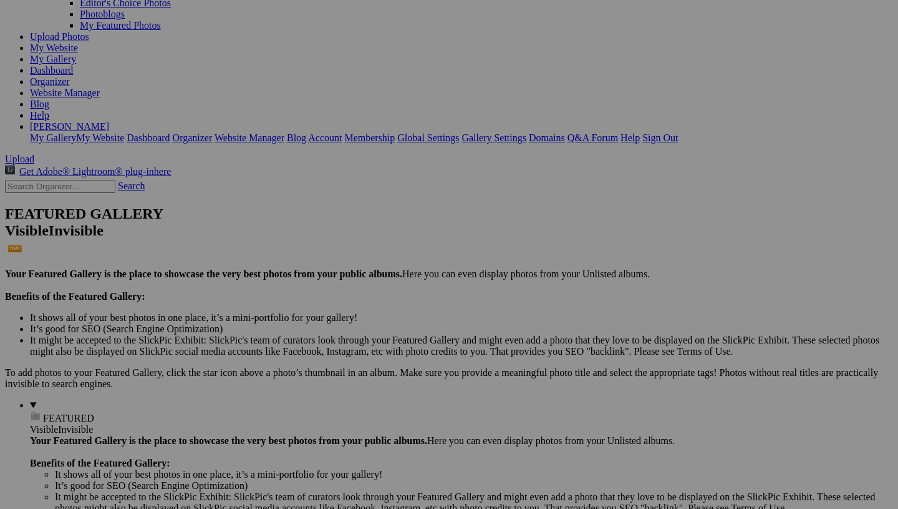
scroll to position [133, 0]
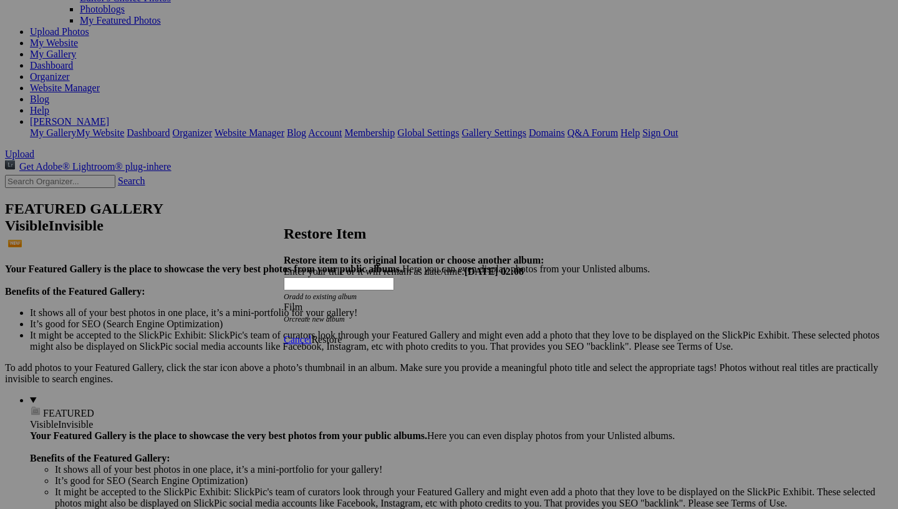
click at [342, 334] on span "Restore" at bounding box center [326, 339] width 31 height 11
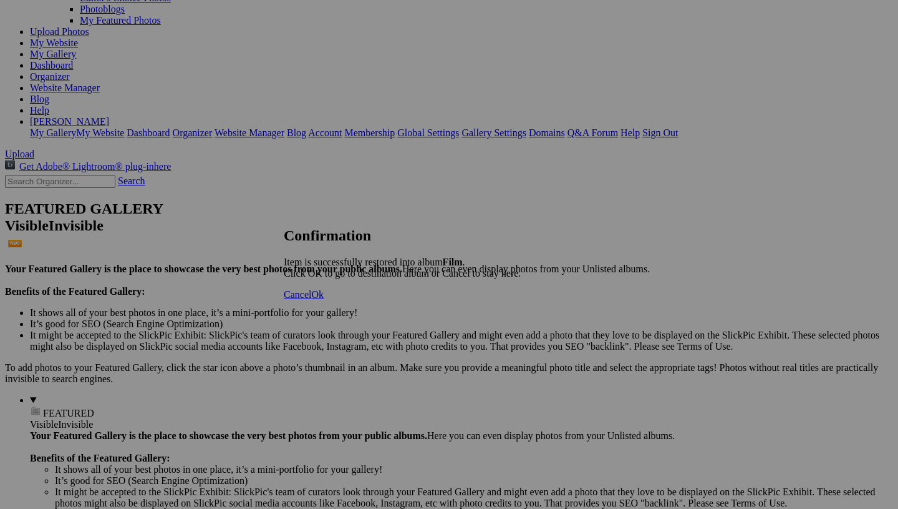
click at [324, 299] on span "Ok" at bounding box center [317, 294] width 12 height 11
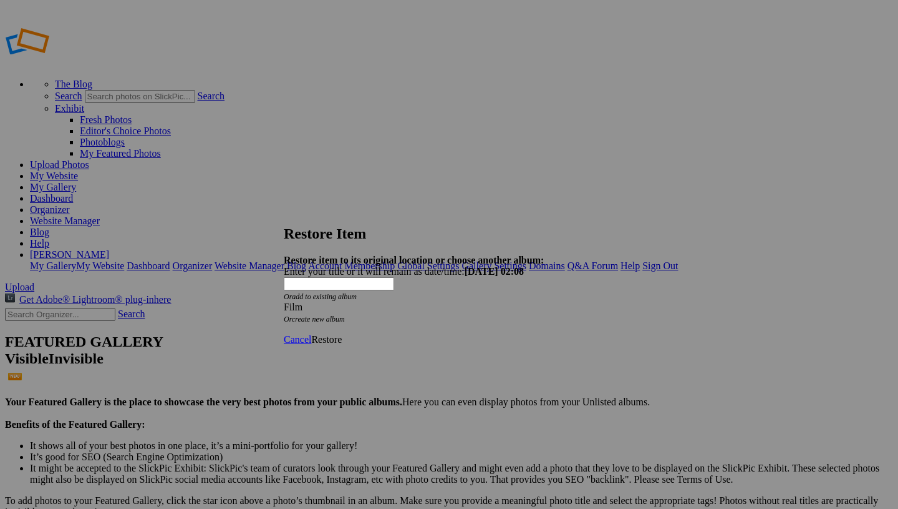
click at [342, 334] on span "Restore" at bounding box center [326, 339] width 31 height 11
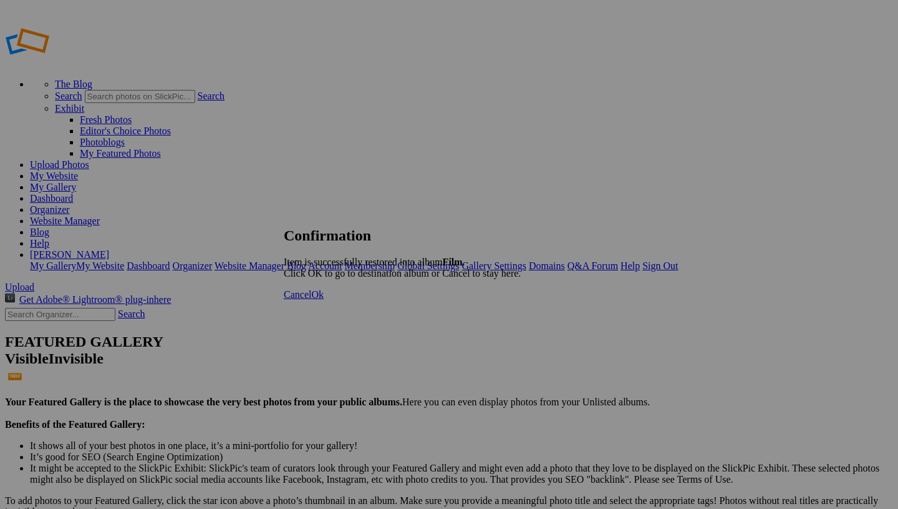
click at [324, 299] on span "Ok" at bounding box center [317, 294] width 12 height 11
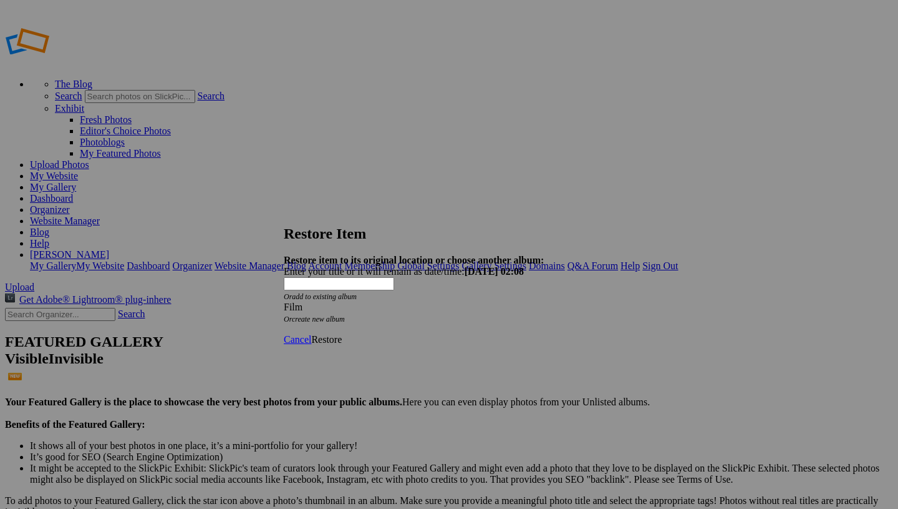
click at [342, 334] on span "Restore" at bounding box center [326, 339] width 31 height 11
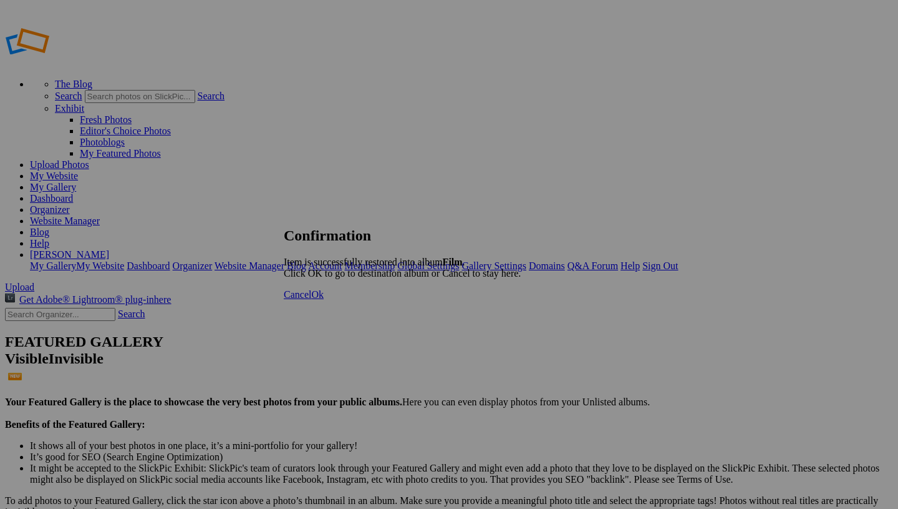
click at [324, 299] on link "Ok" at bounding box center [317, 294] width 12 height 11
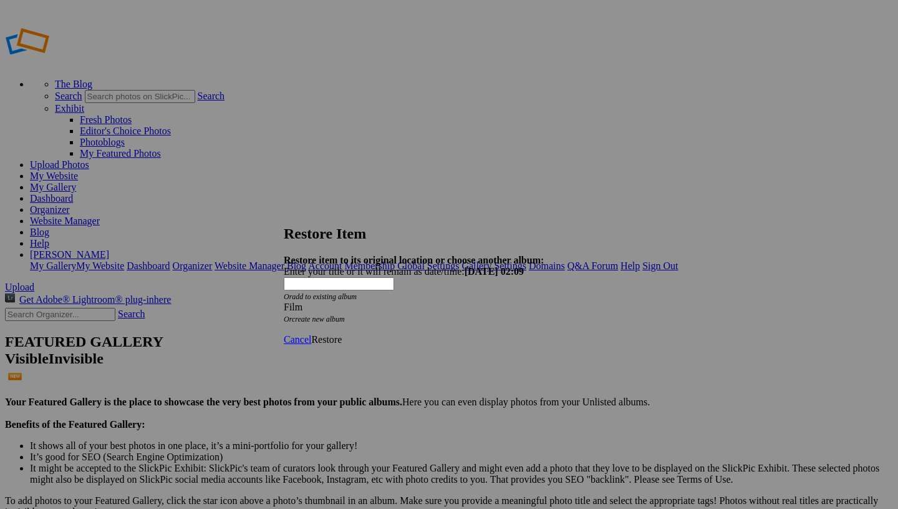
click at [342, 334] on span "Restore" at bounding box center [326, 339] width 31 height 11
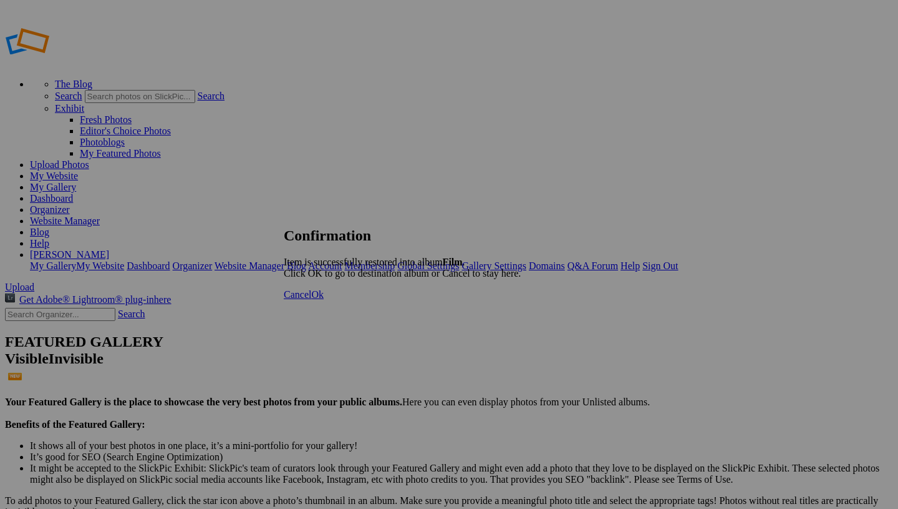
click at [324, 299] on span "Ok" at bounding box center [317, 294] width 12 height 11
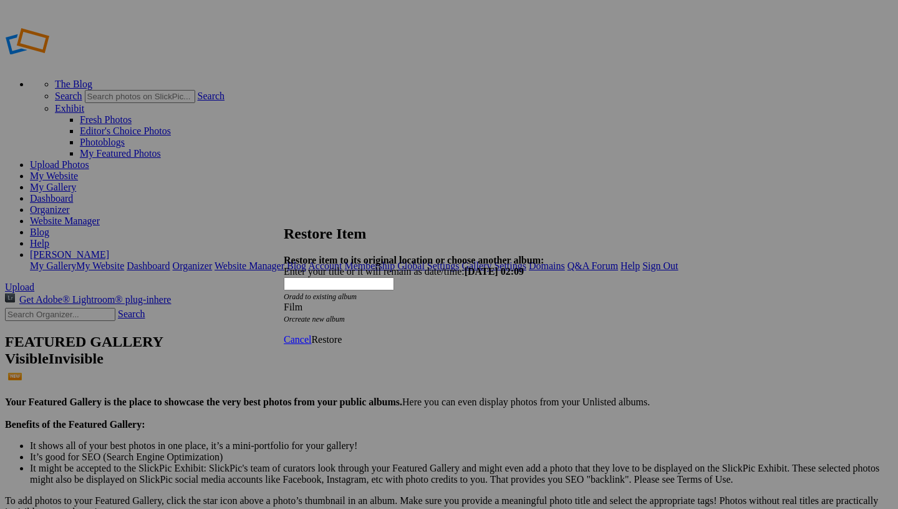
click at [342, 334] on span "Restore" at bounding box center [326, 339] width 31 height 11
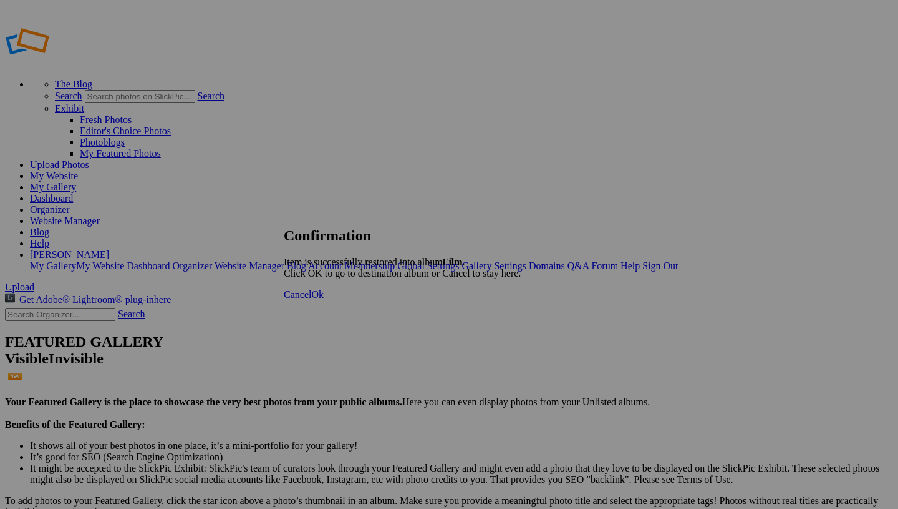
click at [324, 299] on span "Ok" at bounding box center [317, 294] width 12 height 11
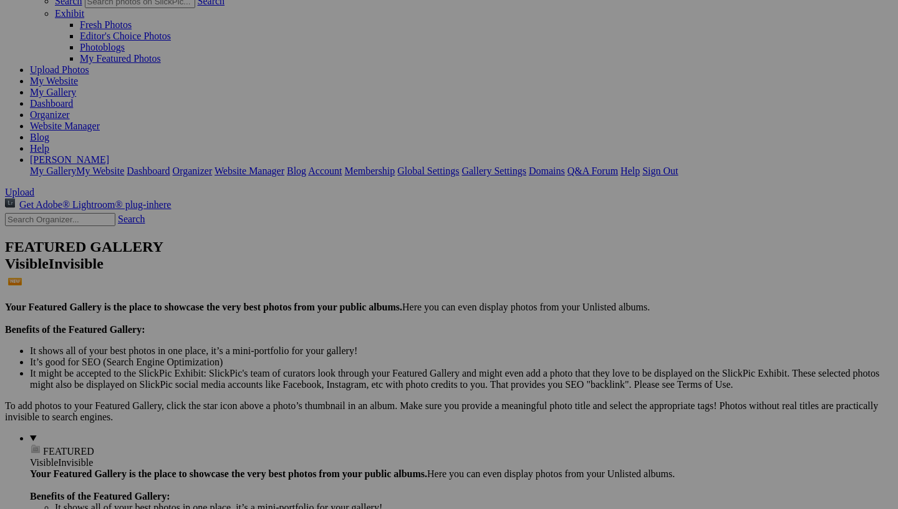
scroll to position [92, 0]
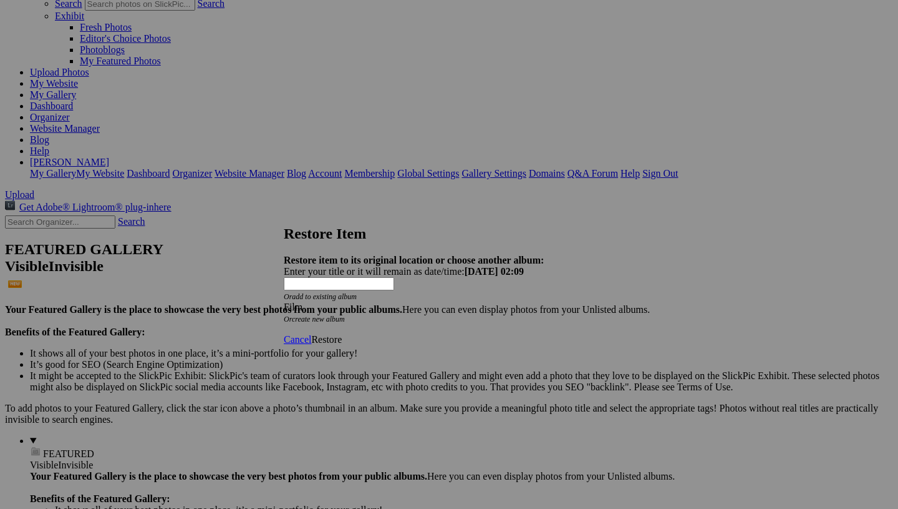
click at [342, 334] on span "Restore" at bounding box center [326, 339] width 31 height 11
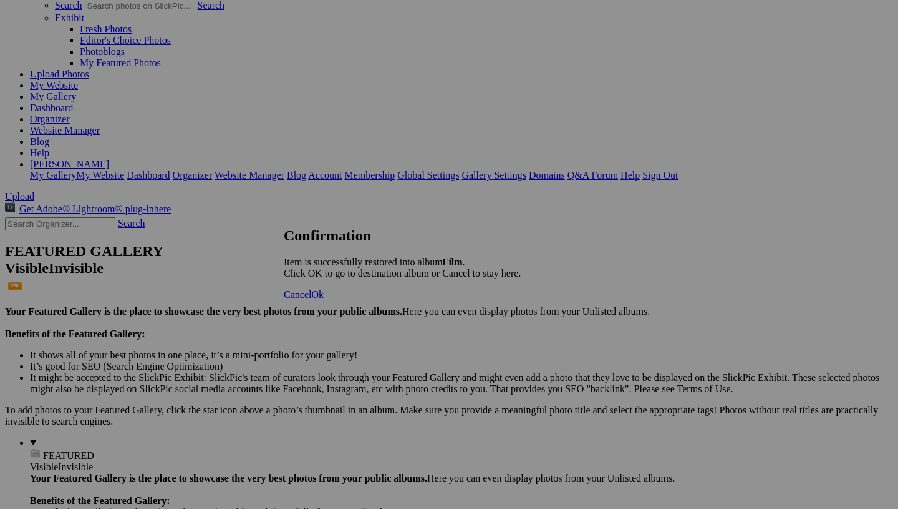
click at [324, 299] on span "Ok" at bounding box center [317, 294] width 12 height 11
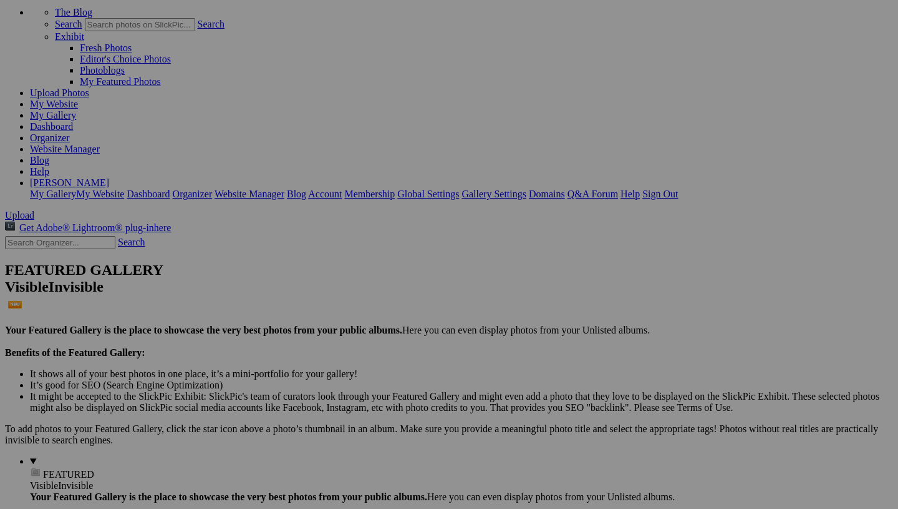
scroll to position [73, 0]
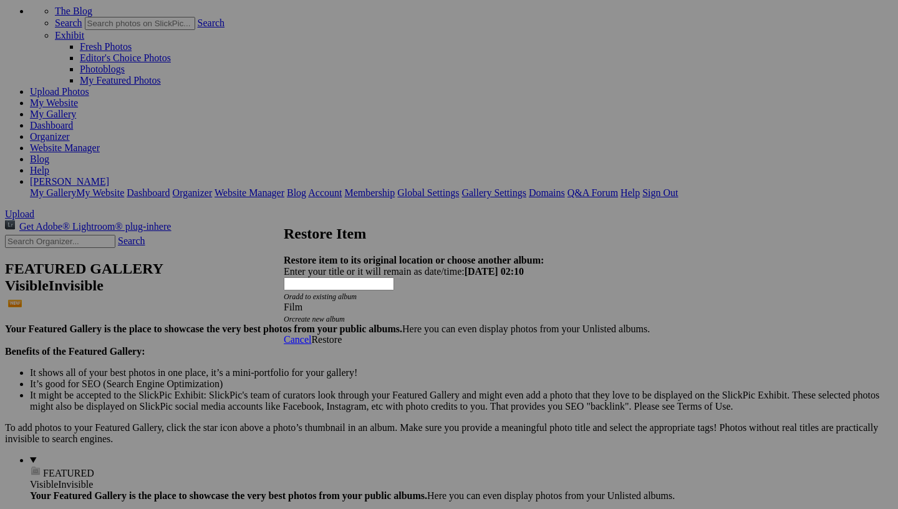
click at [342, 334] on span "Restore" at bounding box center [326, 339] width 31 height 11
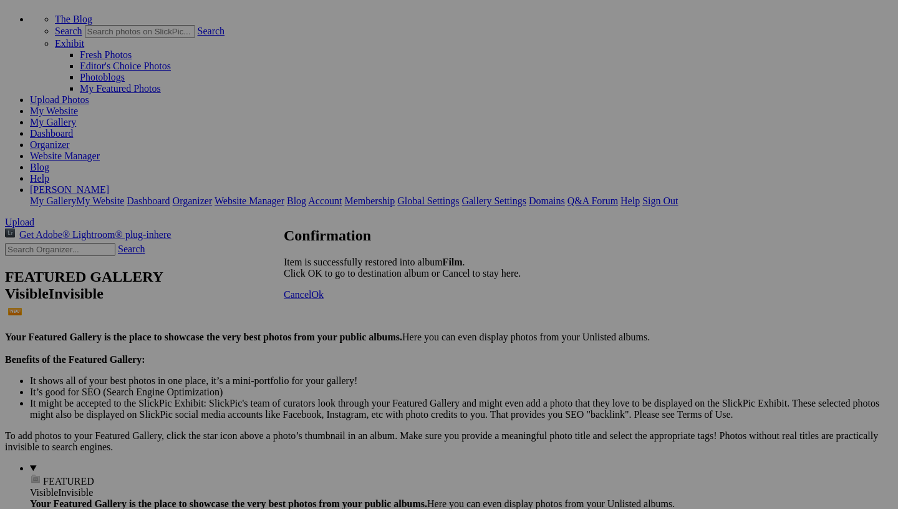
click at [324, 299] on link "Ok" at bounding box center [317, 294] width 12 height 11
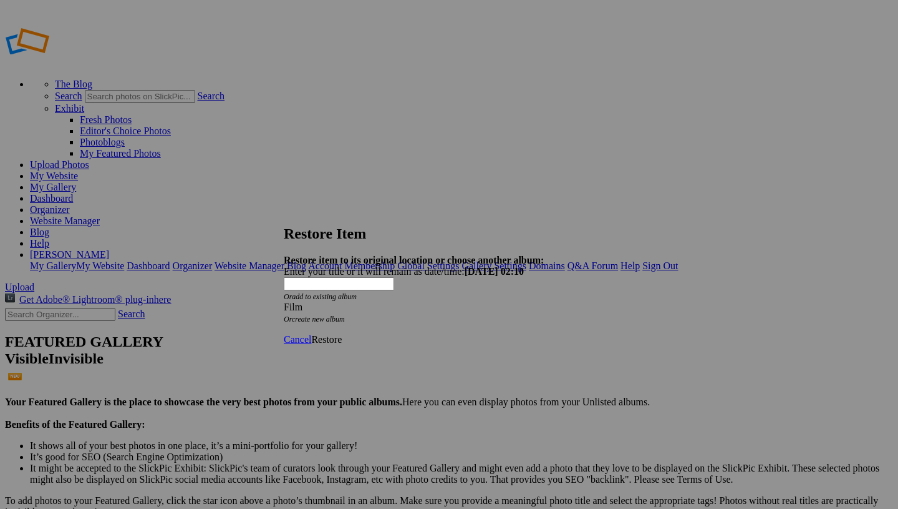
click at [342, 334] on span "Restore" at bounding box center [326, 339] width 31 height 11
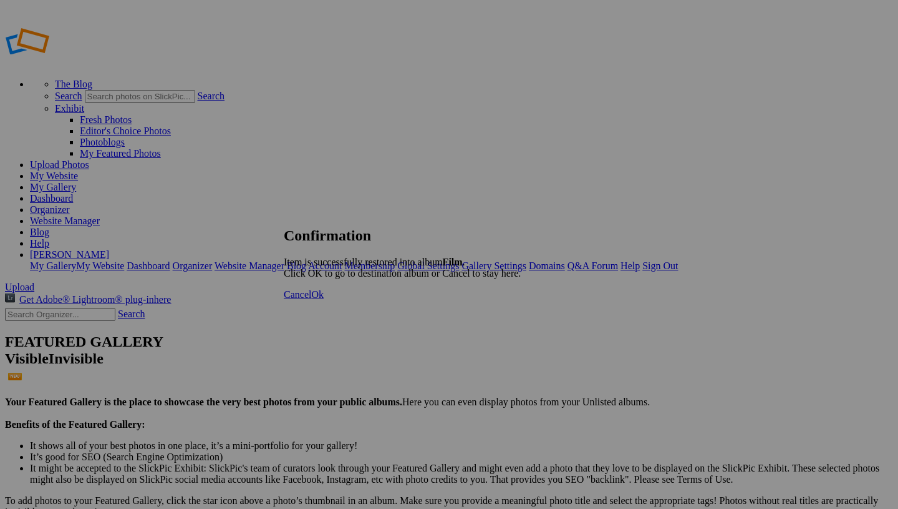
click at [324, 299] on span "Ok" at bounding box center [317, 294] width 12 height 11
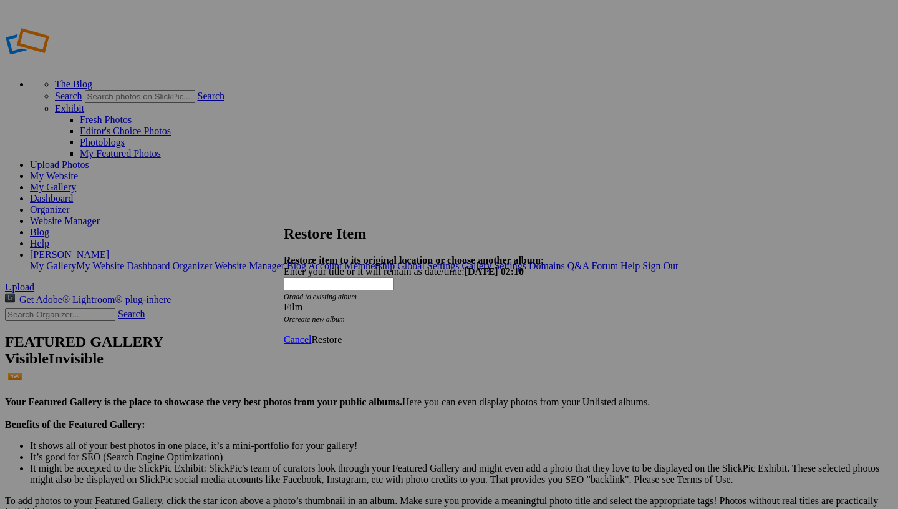
click at [342, 334] on span "Restore" at bounding box center [326, 339] width 31 height 11
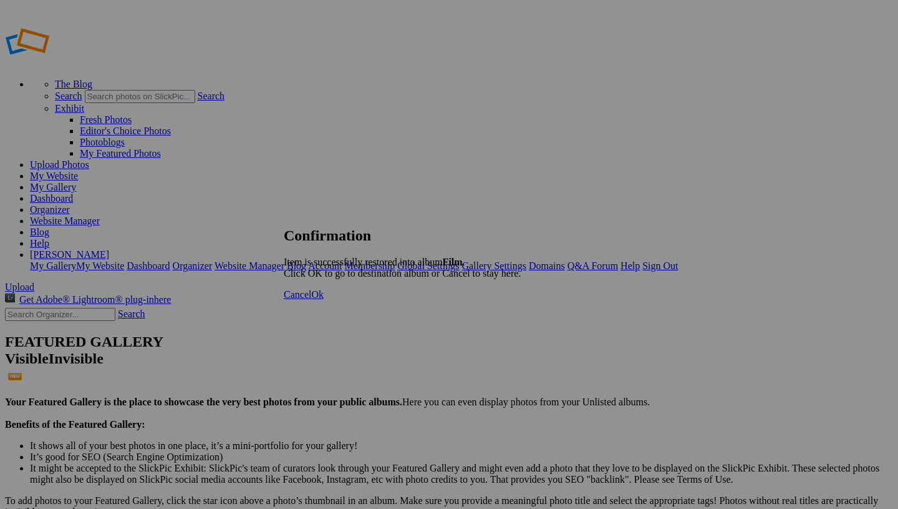
click at [324, 299] on span "Ok" at bounding box center [317, 294] width 12 height 11
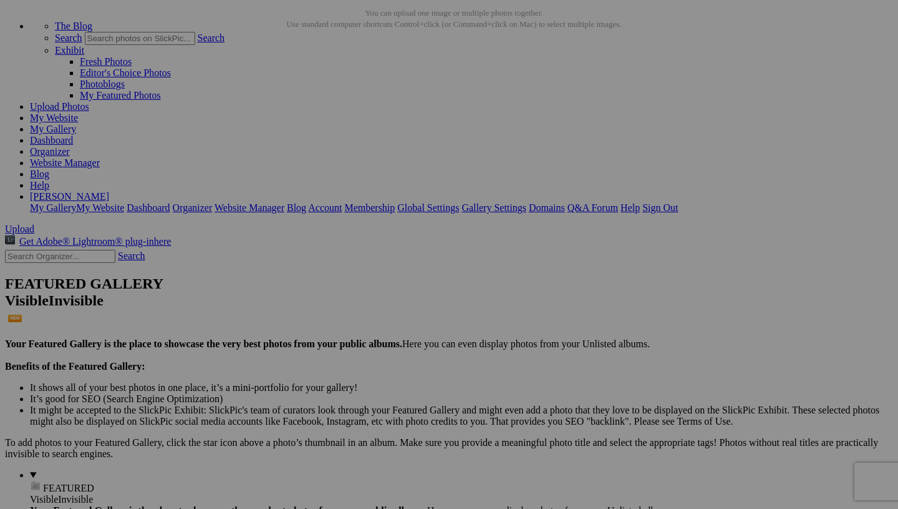
scroll to position [28, 0]
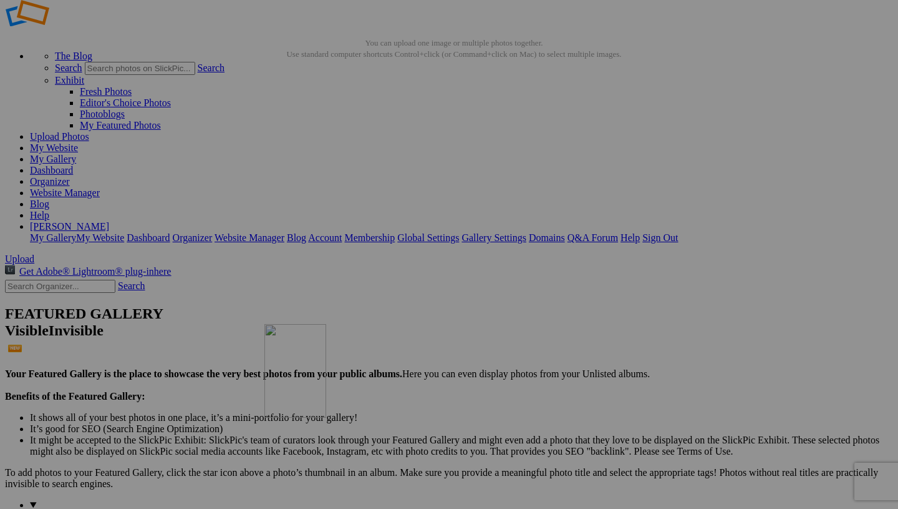
drag, startPoint x: 343, startPoint y: 142, endPoint x: 444, endPoint y: 414, distance: 289.6
drag, startPoint x: 459, startPoint y: 167, endPoint x: 644, endPoint y: 423, distance: 316.4
drag, startPoint x: 256, startPoint y: 298, endPoint x: 213, endPoint y: 270, distance: 51.4
drag, startPoint x: 676, startPoint y: 165, endPoint x: 326, endPoint y: 135, distance: 351.3
drag, startPoint x: 568, startPoint y: 314, endPoint x: 546, endPoint y: 133, distance: 182.3
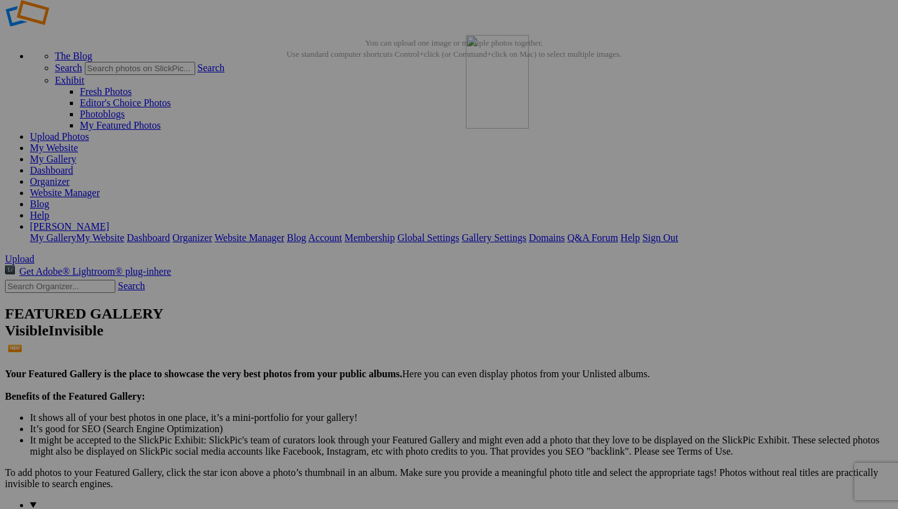
drag, startPoint x: 565, startPoint y: 311, endPoint x: 646, endPoint y: 125, distance: 202.6
drag, startPoint x: 684, startPoint y: 321, endPoint x: 314, endPoint y: 265, distance: 374.9
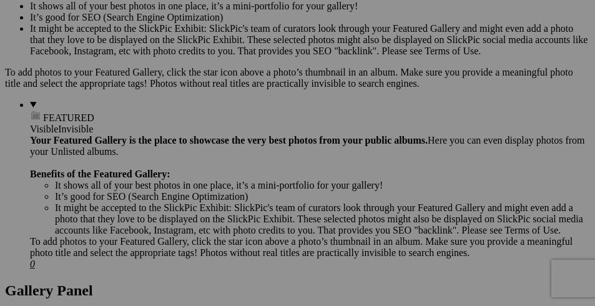
scroll to position [563, 0]
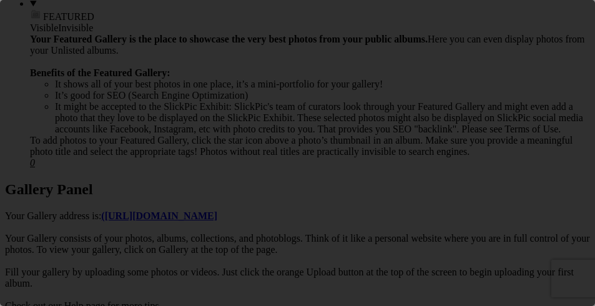
scroll to position [0, 0]
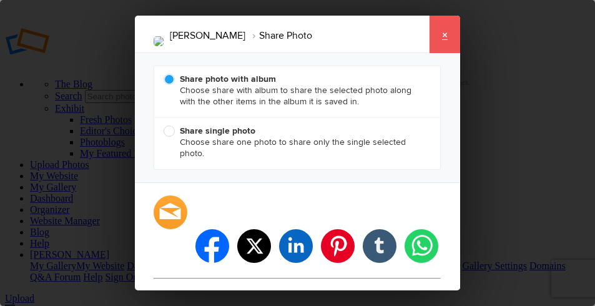
click at [447, 31] on link "×" at bounding box center [444, 34] width 31 height 37
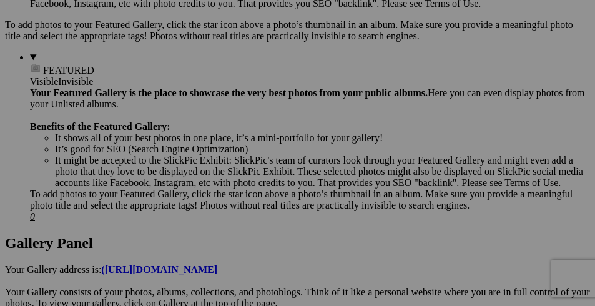
scroll to position [511, 0]
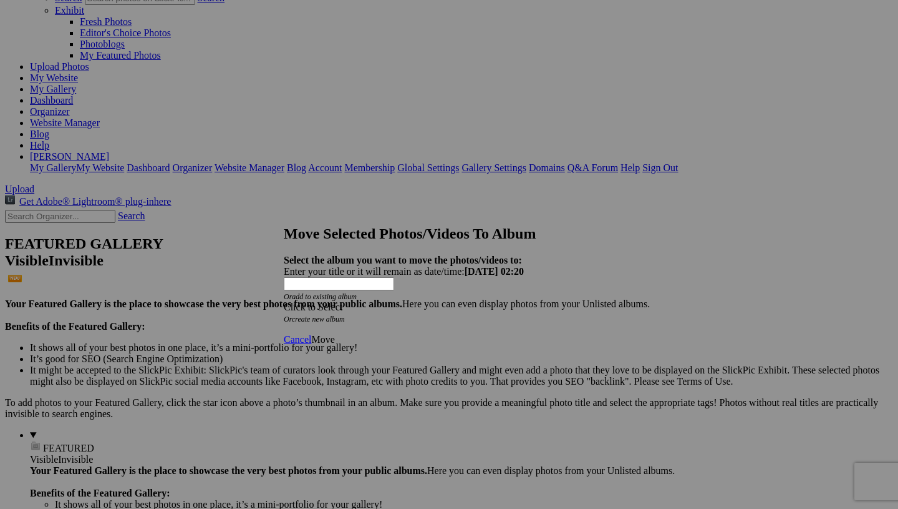
click at [437, 301] on div "Click to Select" at bounding box center [449, 306] width 331 height 11
click at [352, 330] on link "Portraits" at bounding box center [354, 324] width 34 height 11
click at [334, 334] on span "Move" at bounding box center [322, 339] width 23 height 11
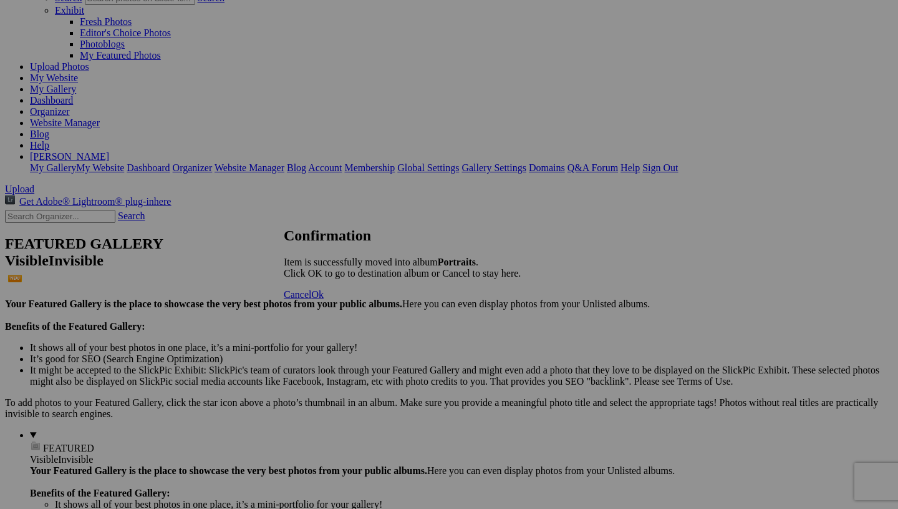
click at [324, 299] on link "Ok" at bounding box center [317, 294] width 12 height 11
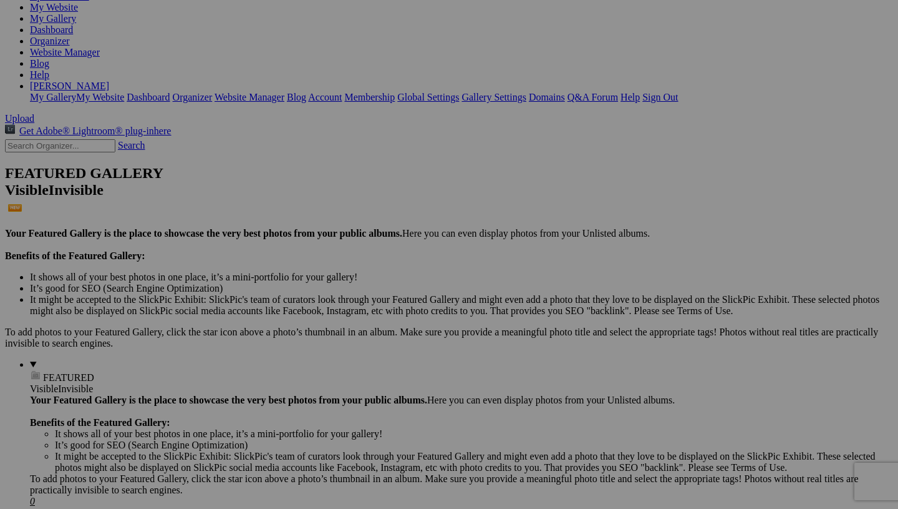
scroll to position [169, 0]
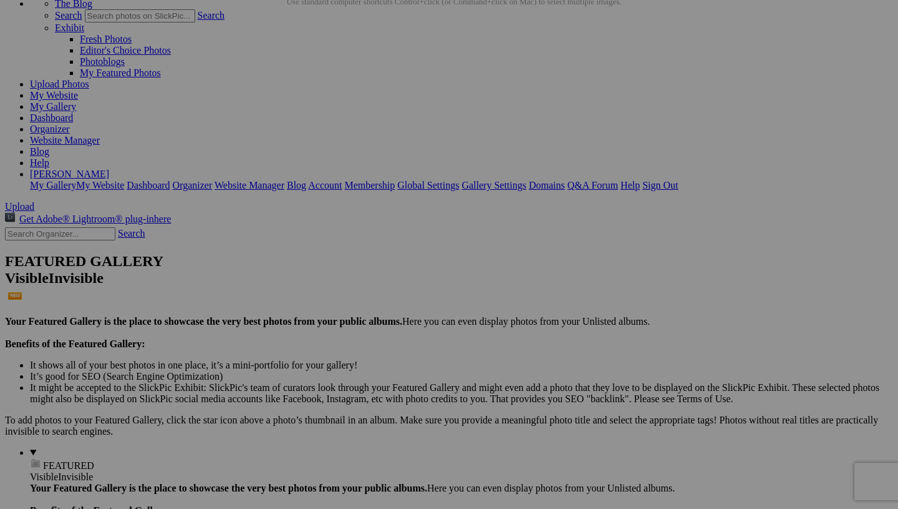
scroll to position [81, 0]
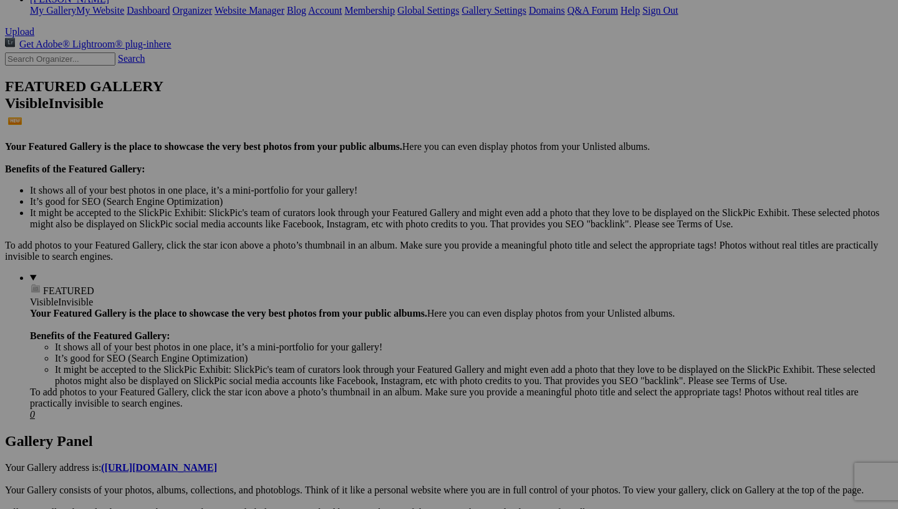
scroll to position [308, 0]
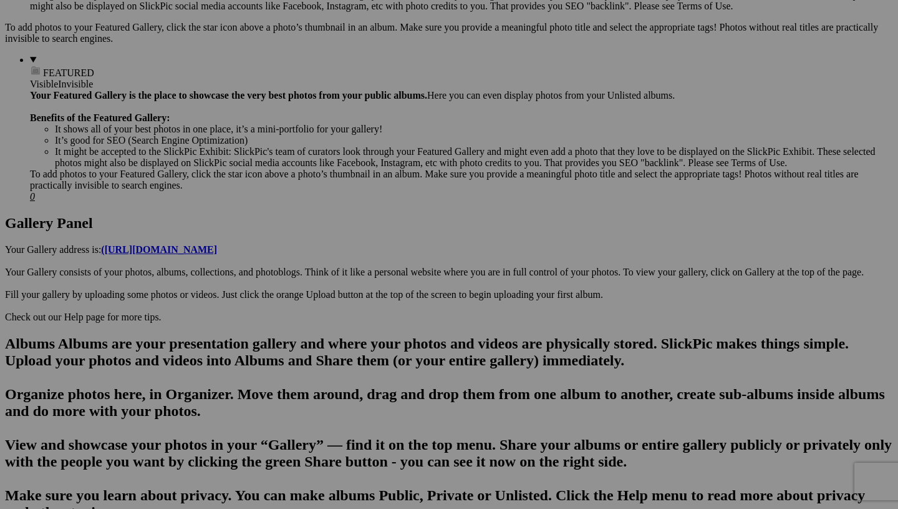
scroll to position [474, 0]
click at [366, 342] on span "Yes" at bounding box center [359, 347] width 14 height 11
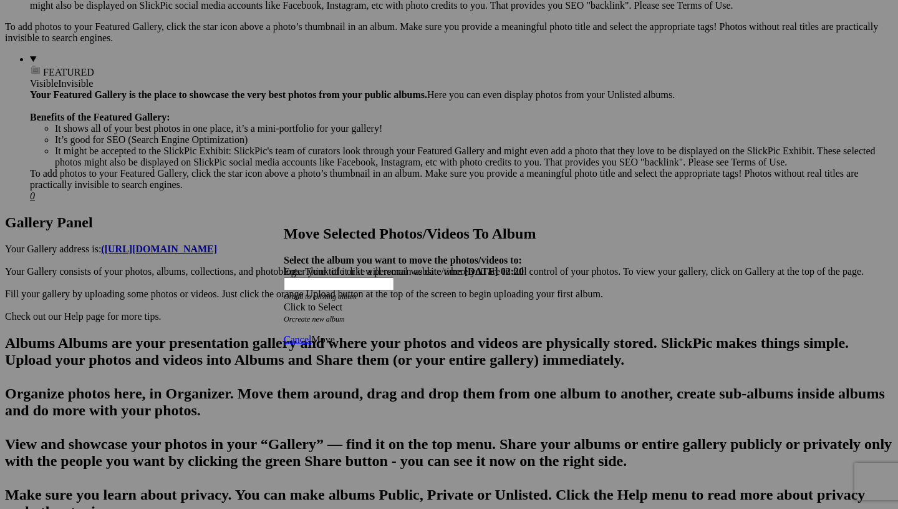
click at [440, 301] on div "Click to Select" at bounding box center [449, 306] width 331 height 11
click at [356, 330] on link "Portraits" at bounding box center [354, 324] width 34 height 11
click at [334, 334] on span "Move" at bounding box center [322, 339] width 23 height 11
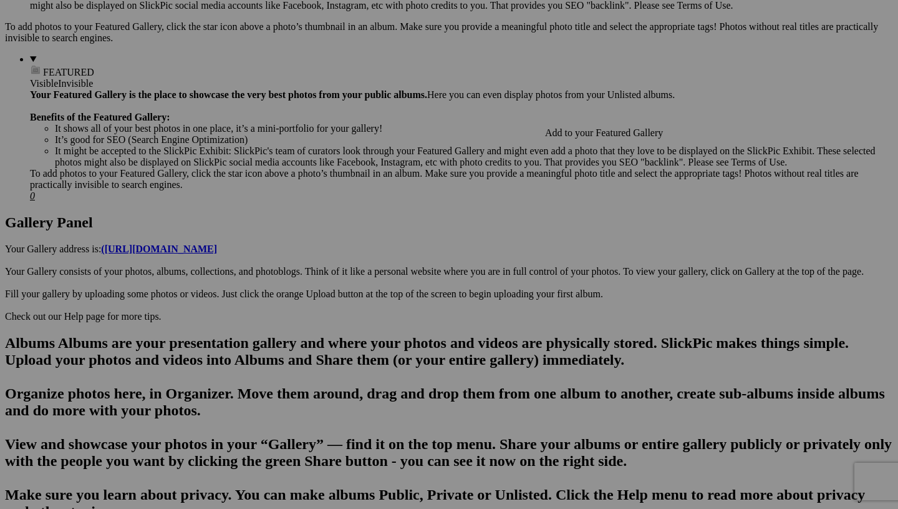
scroll to position [315, 0]
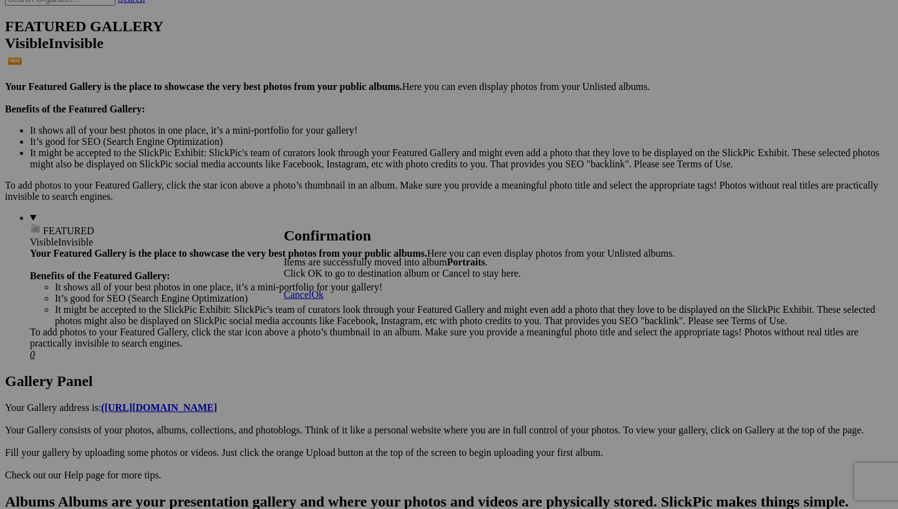
click at [324, 299] on span "Ok" at bounding box center [317, 294] width 12 height 11
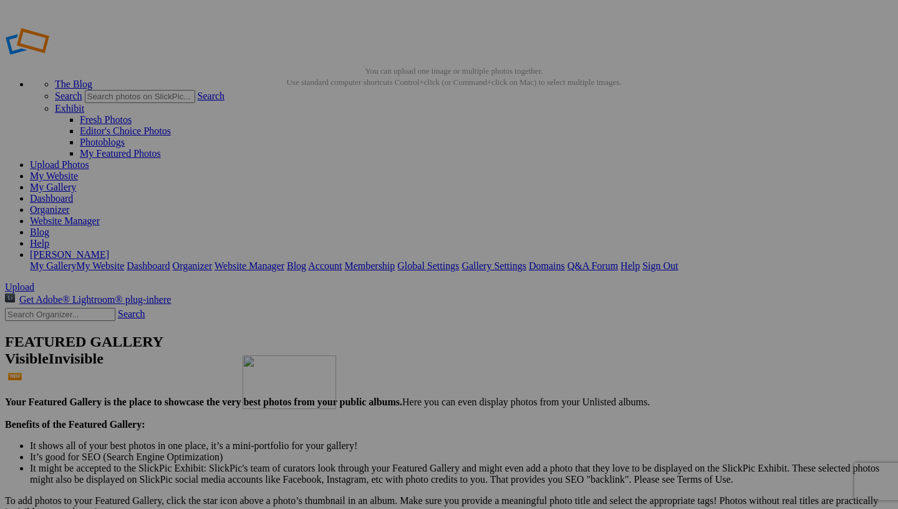
drag, startPoint x: 348, startPoint y: 183, endPoint x: 422, endPoint y: 445, distance: 271.9
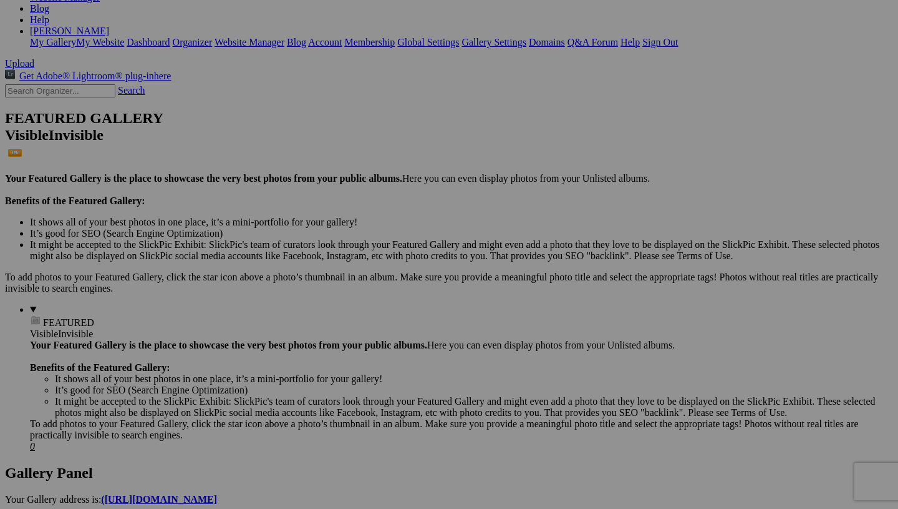
scroll to position [370, 0]
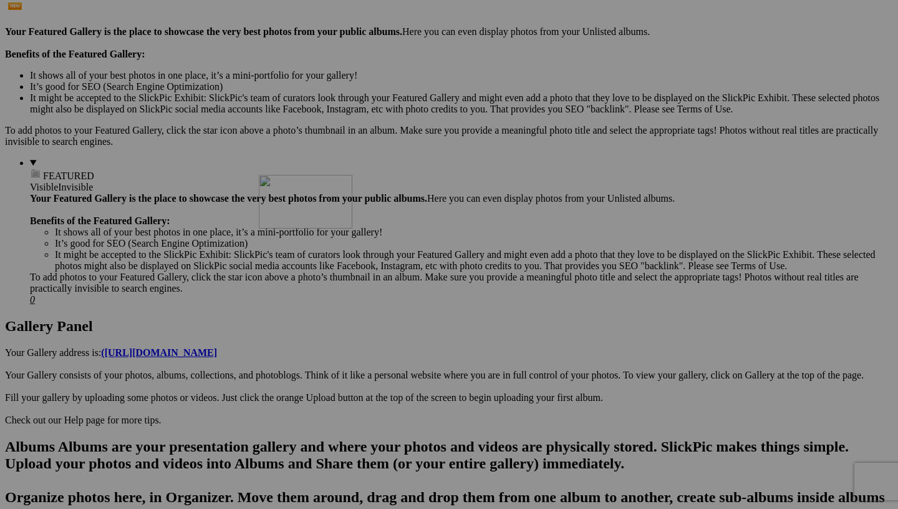
drag, startPoint x: 454, startPoint y: 157, endPoint x: 428, endPoint y: 284, distance: 129.8
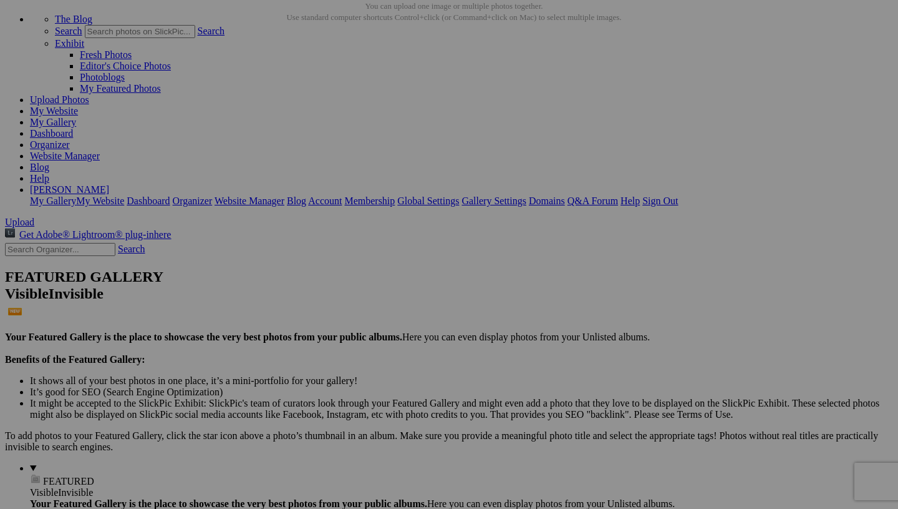
scroll to position [0, 0]
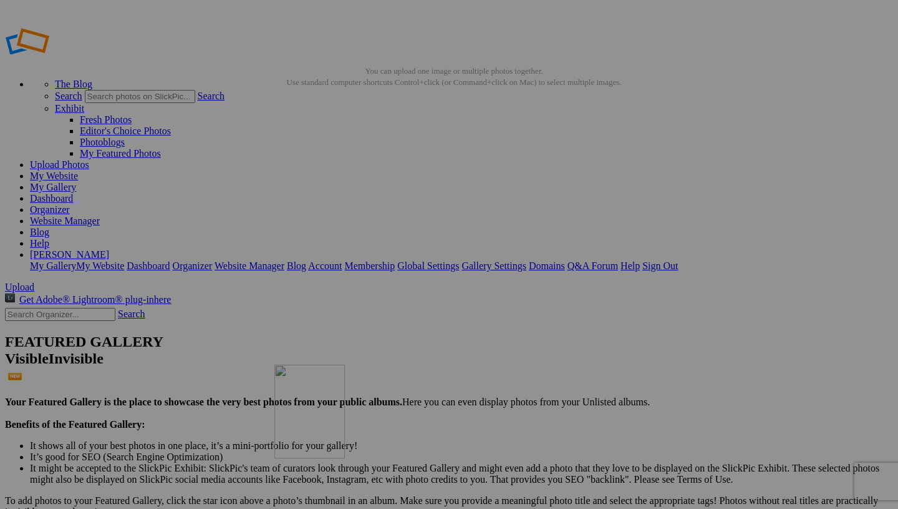
drag, startPoint x: 351, startPoint y: 185, endPoint x: 455, endPoint y: 454, distance: 289.0
drag, startPoint x: 353, startPoint y: 194, endPoint x: 630, endPoint y: 452, distance: 378.8
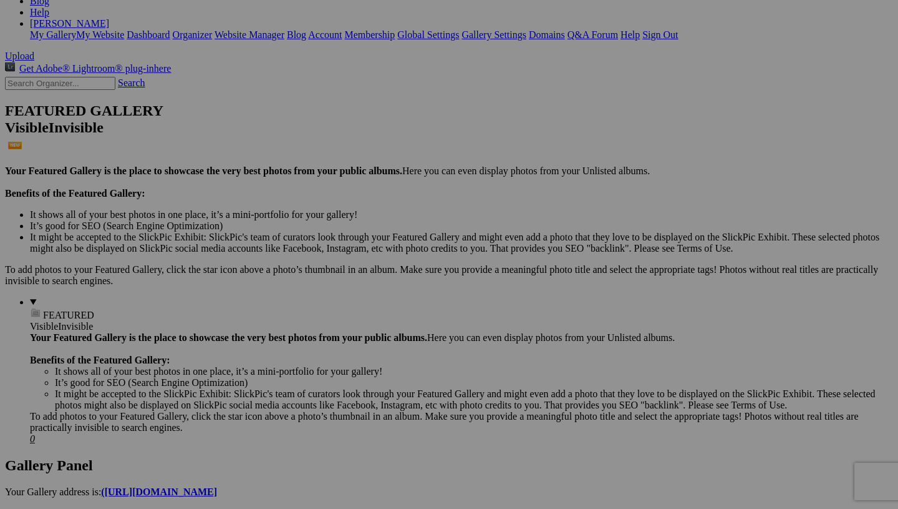
scroll to position [394, 0]
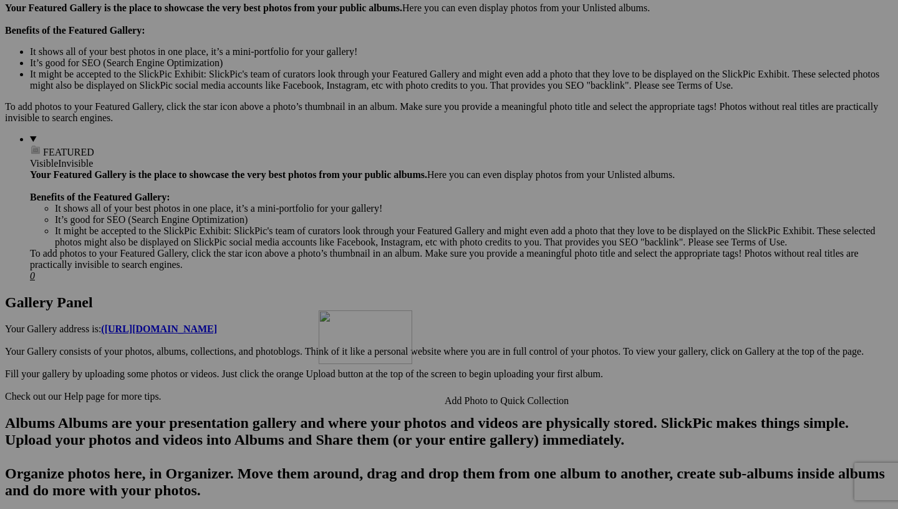
drag, startPoint x: 683, startPoint y: 120, endPoint x: 499, endPoint y: 419, distance: 351.3
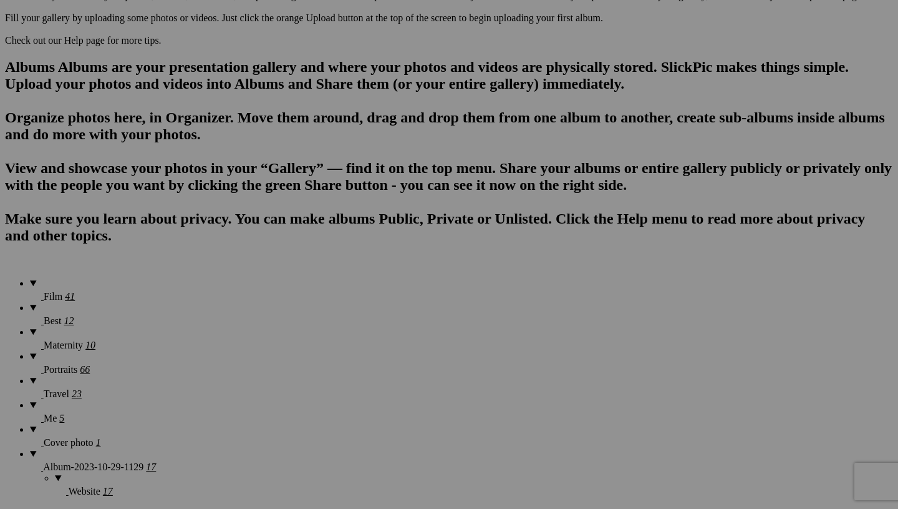
scroll to position [730, 0]
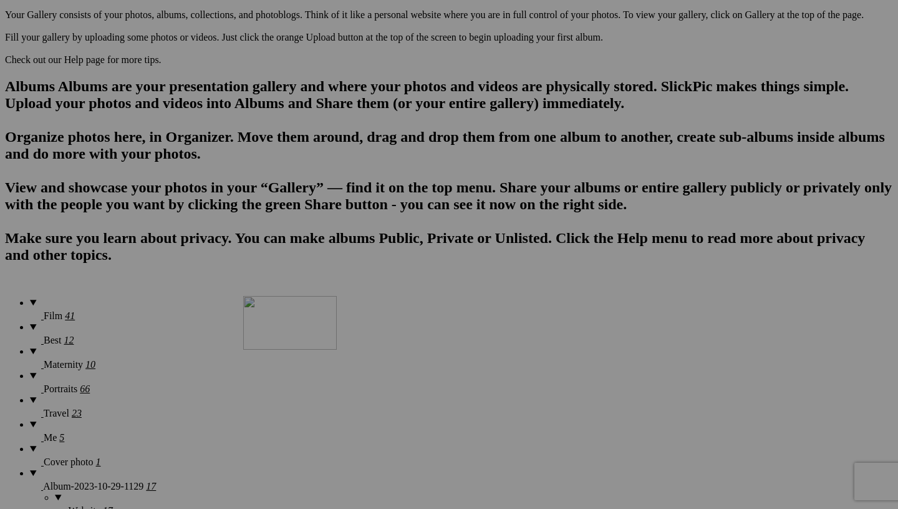
drag, startPoint x: 580, startPoint y: 97, endPoint x: 425, endPoint y: 400, distance: 340.4
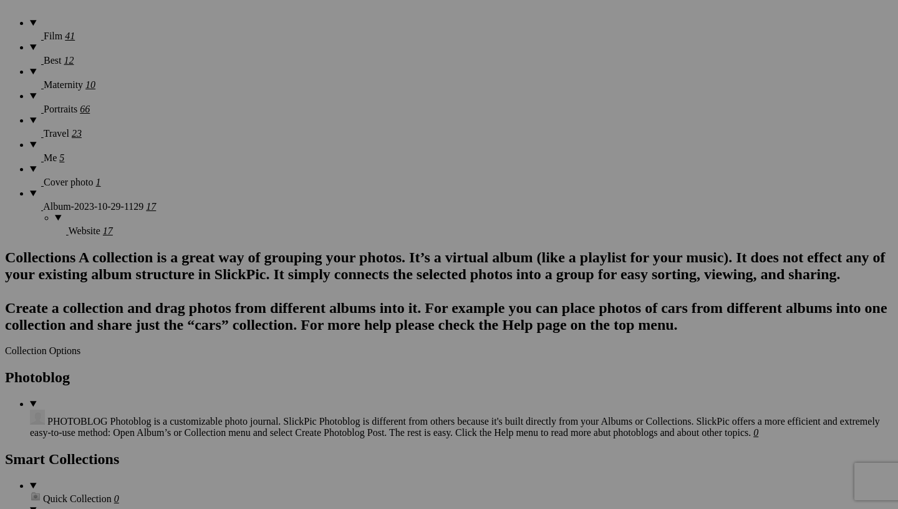
scroll to position [1008, 0]
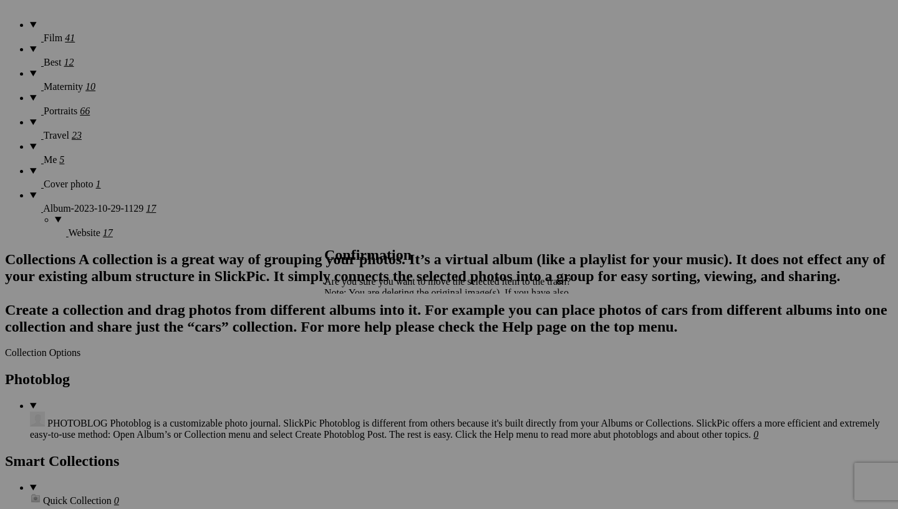
click at [366, 338] on span "Yes" at bounding box center [359, 336] width 14 height 11
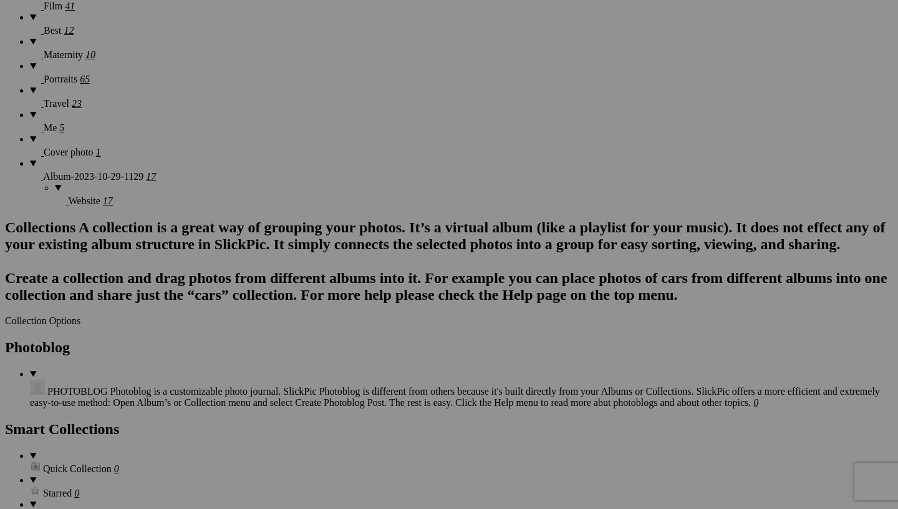
scroll to position [1020, 0]
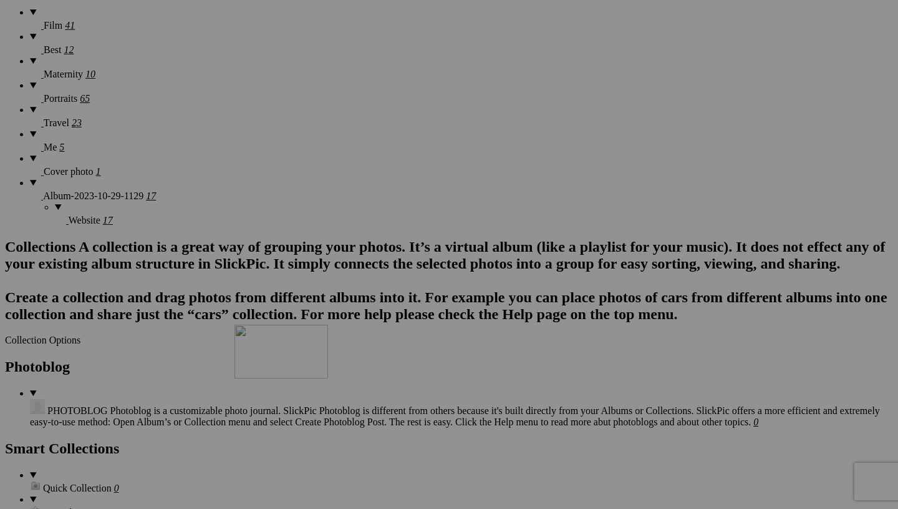
drag, startPoint x: 462, startPoint y: 151, endPoint x: 414, endPoint y: 433, distance: 286.1
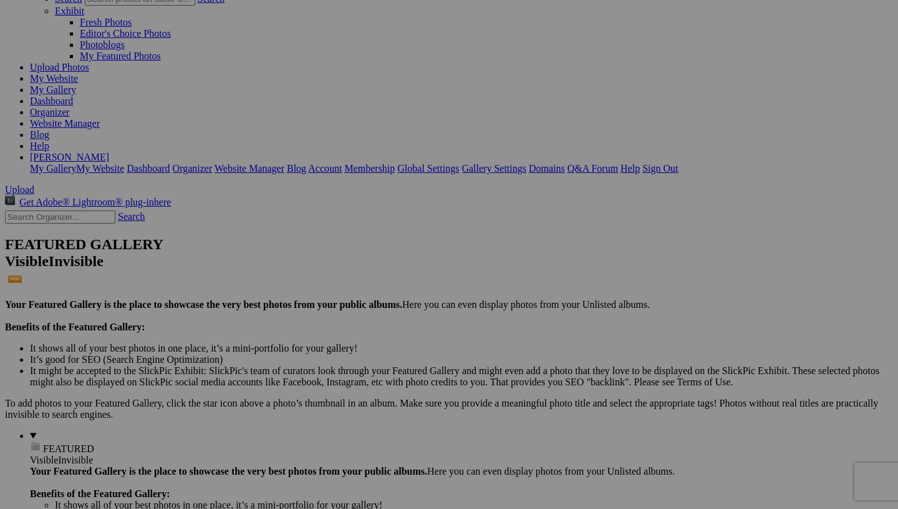
scroll to position [94, 0]
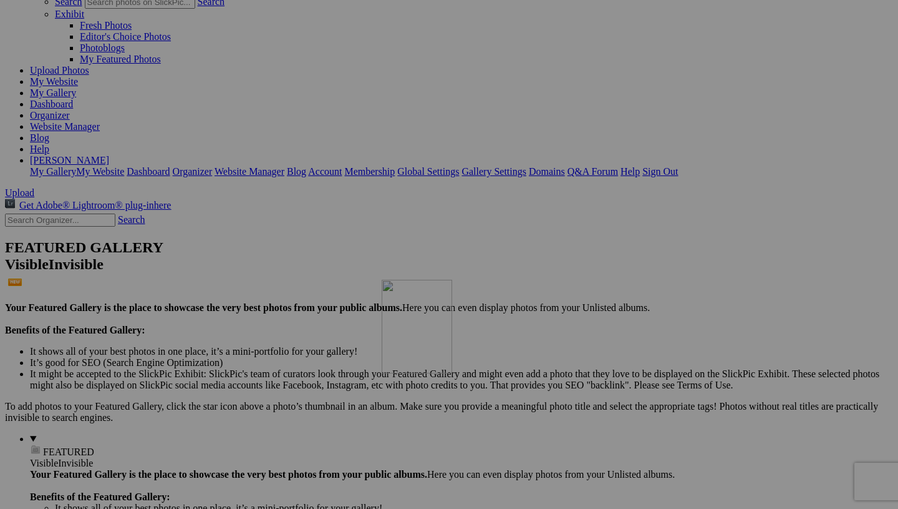
drag, startPoint x: 352, startPoint y: 429, endPoint x: 560, endPoint y: 387, distance: 212.5
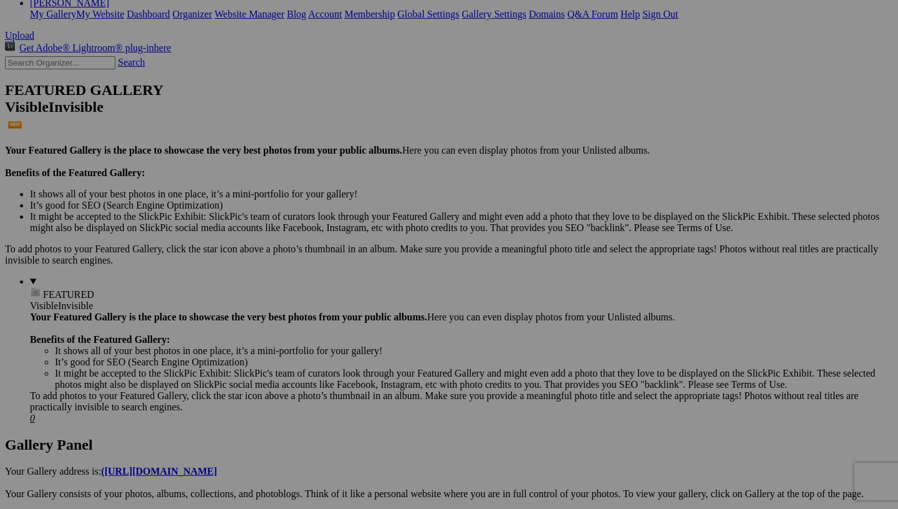
scroll to position [268, 0]
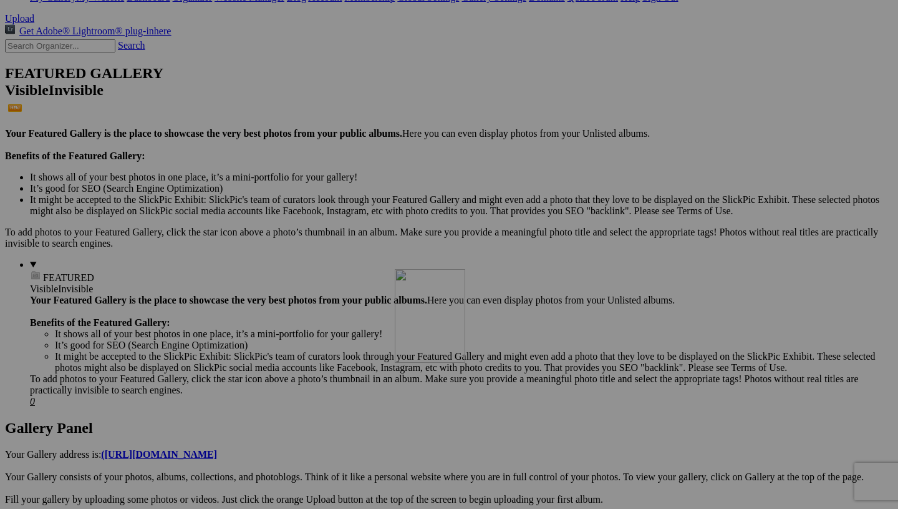
drag, startPoint x: 576, startPoint y: 266, endPoint x: 570, endPoint y: 377, distance: 111.9
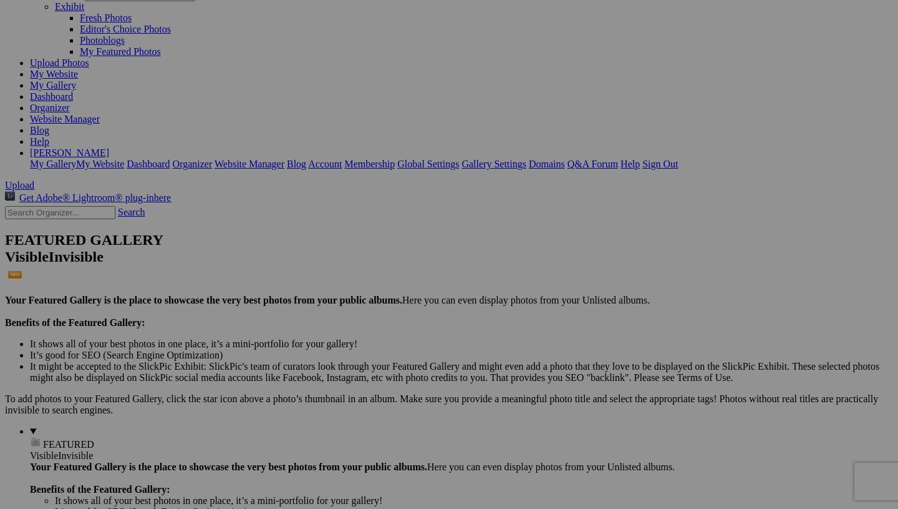
scroll to position [0, 0]
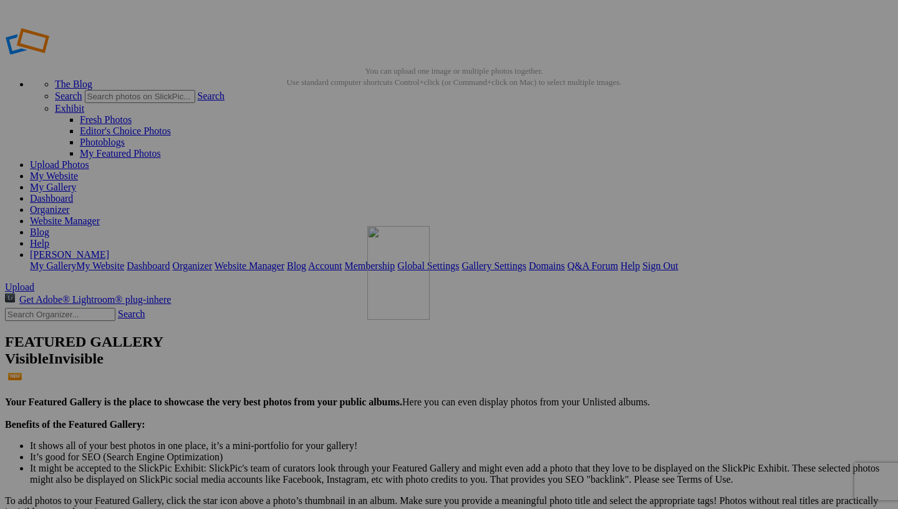
drag, startPoint x: 349, startPoint y: 183, endPoint x: 545, endPoint y: 314, distance: 235.2
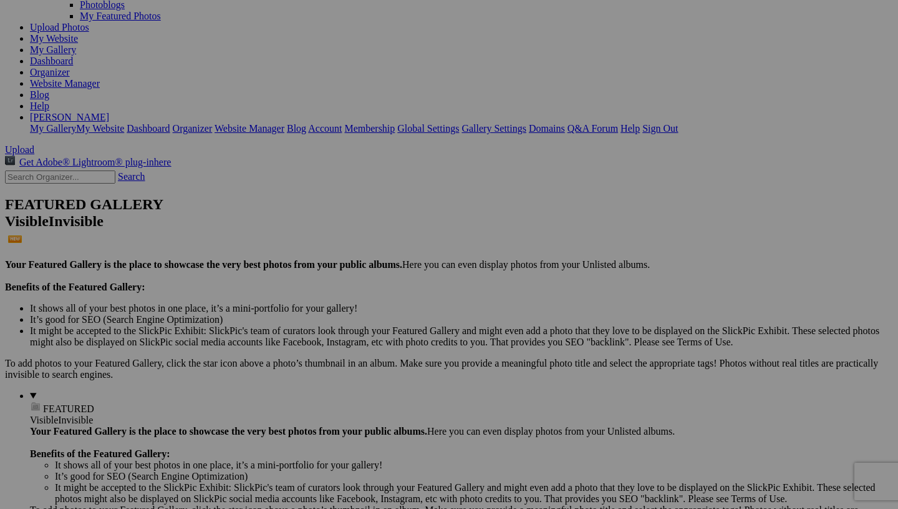
scroll to position [171, 0]
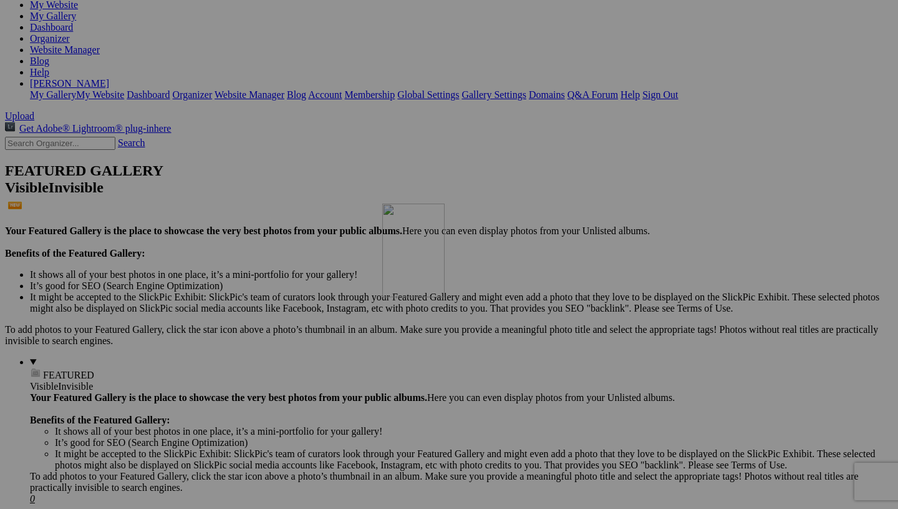
drag, startPoint x: 573, startPoint y: 196, endPoint x: 559, endPoint y: 312, distance: 116.9
click at [366, 334] on span "Yes" at bounding box center [359, 336] width 14 height 11
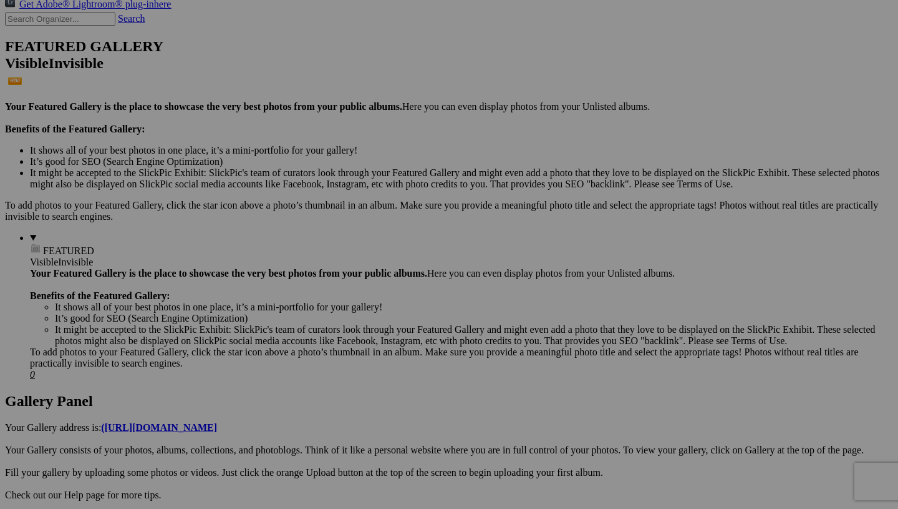
scroll to position [296, 0]
drag, startPoint x: 565, startPoint y: 233, endPoint x: 553, endPoint y: 335, distance: 102.4
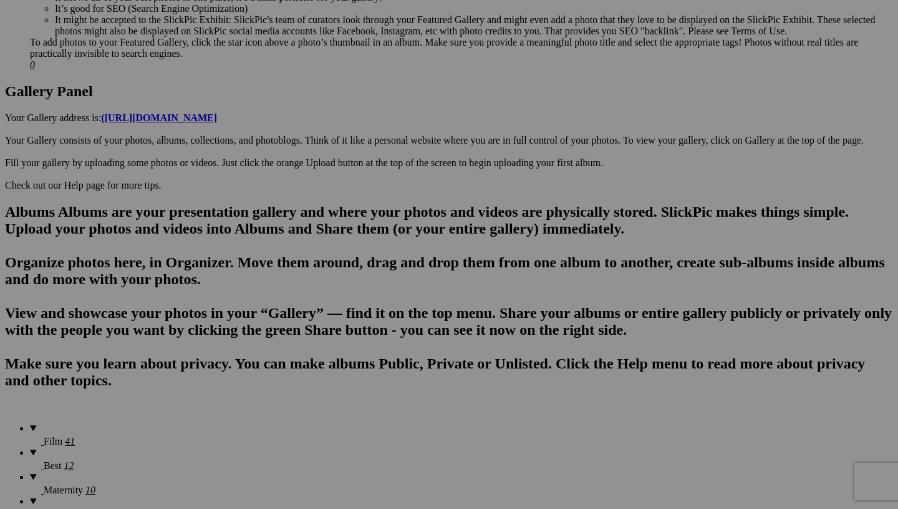
scroll to position [525, 0]
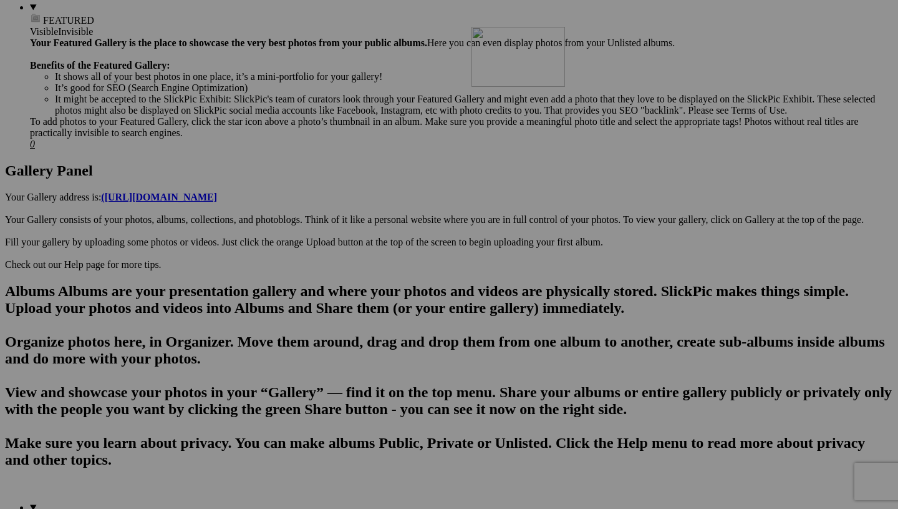
drag, startPoint x: 333, startPoint y: 313, endPoint x: 637, endPoint y: 137, distance: 351.7
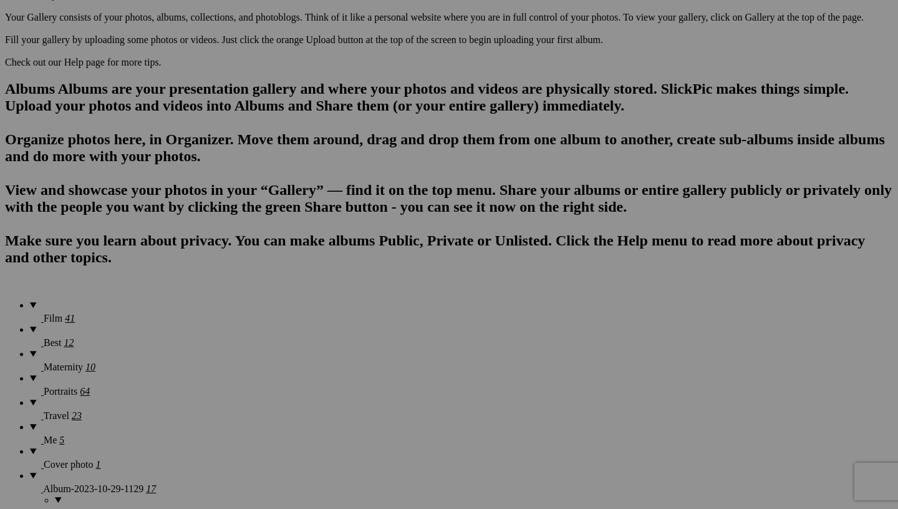
scroll to position [724, 0]
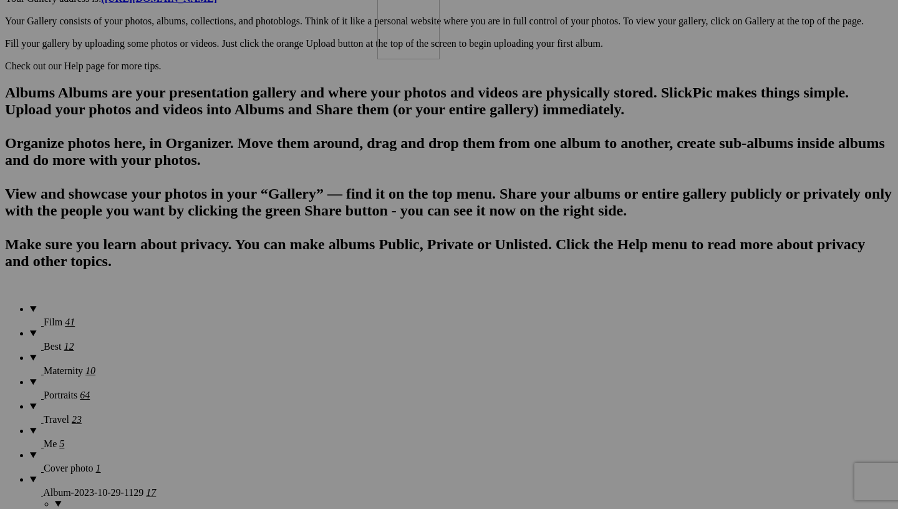
drag, startPoint x: 351, startPoint y: 441, endPoint x: 557, endPoint y: 74, distance: 420.7
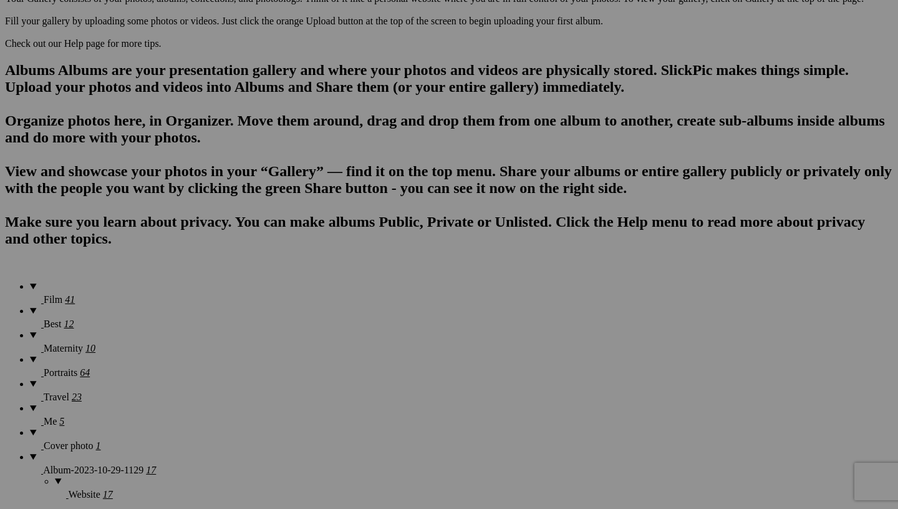
scroll to position [737, 0]
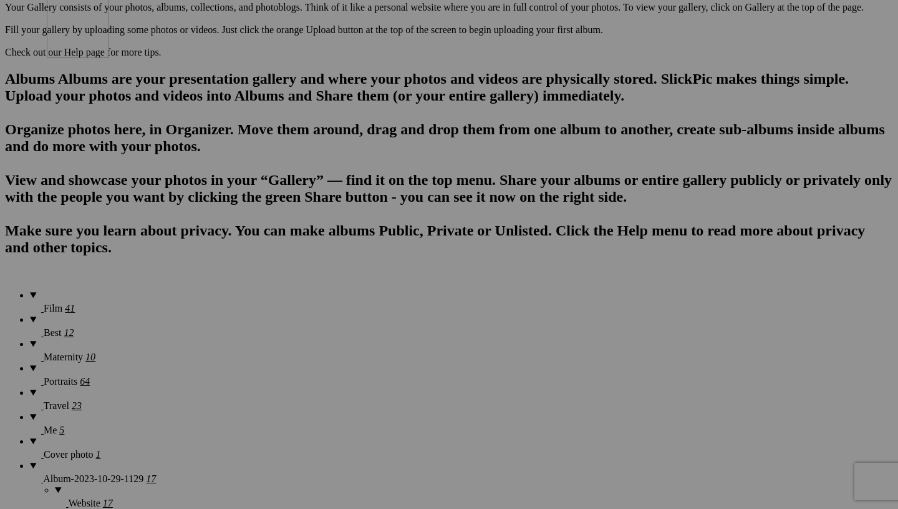
drag, startPoint x: 574, startPoint y: 110, endPoint x: 226, endPoint y: 73, distance: 349.5
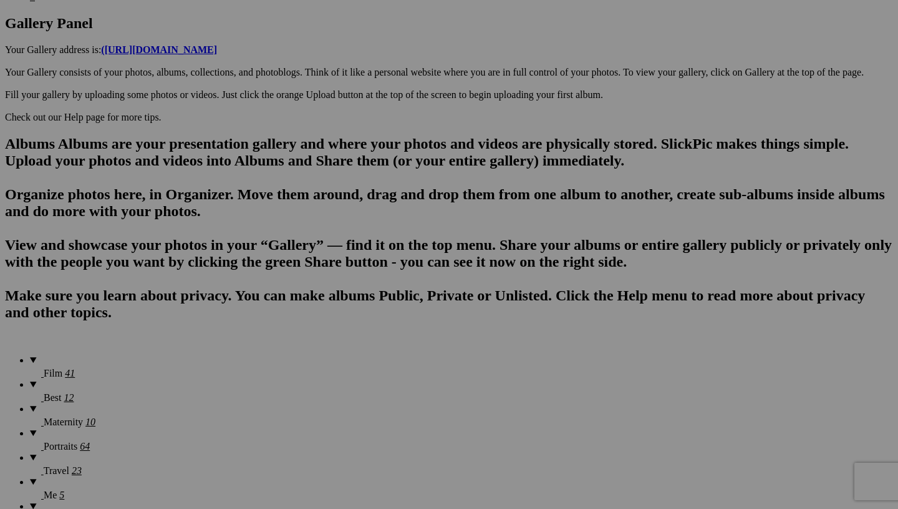
scroll to position [591, 0]
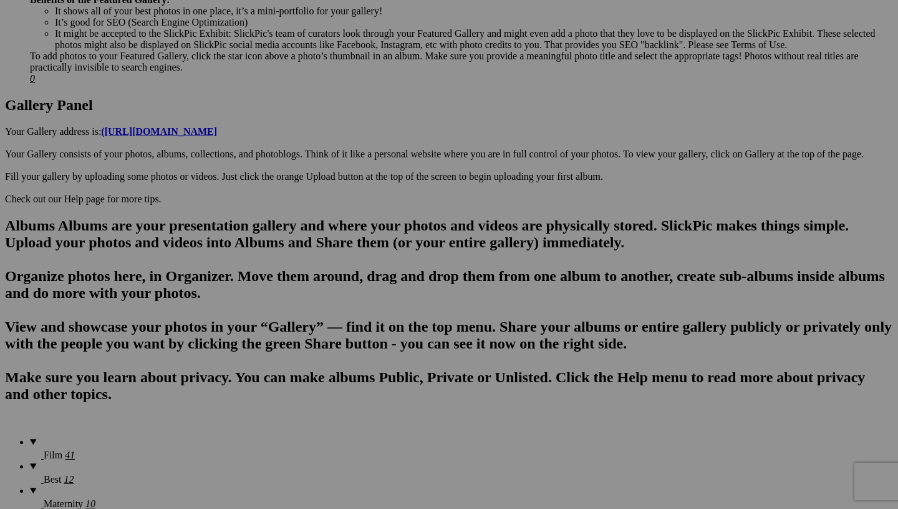
click at [366, 338] on span "Yes" at bounding box center [359, 336] width 14 height 11
